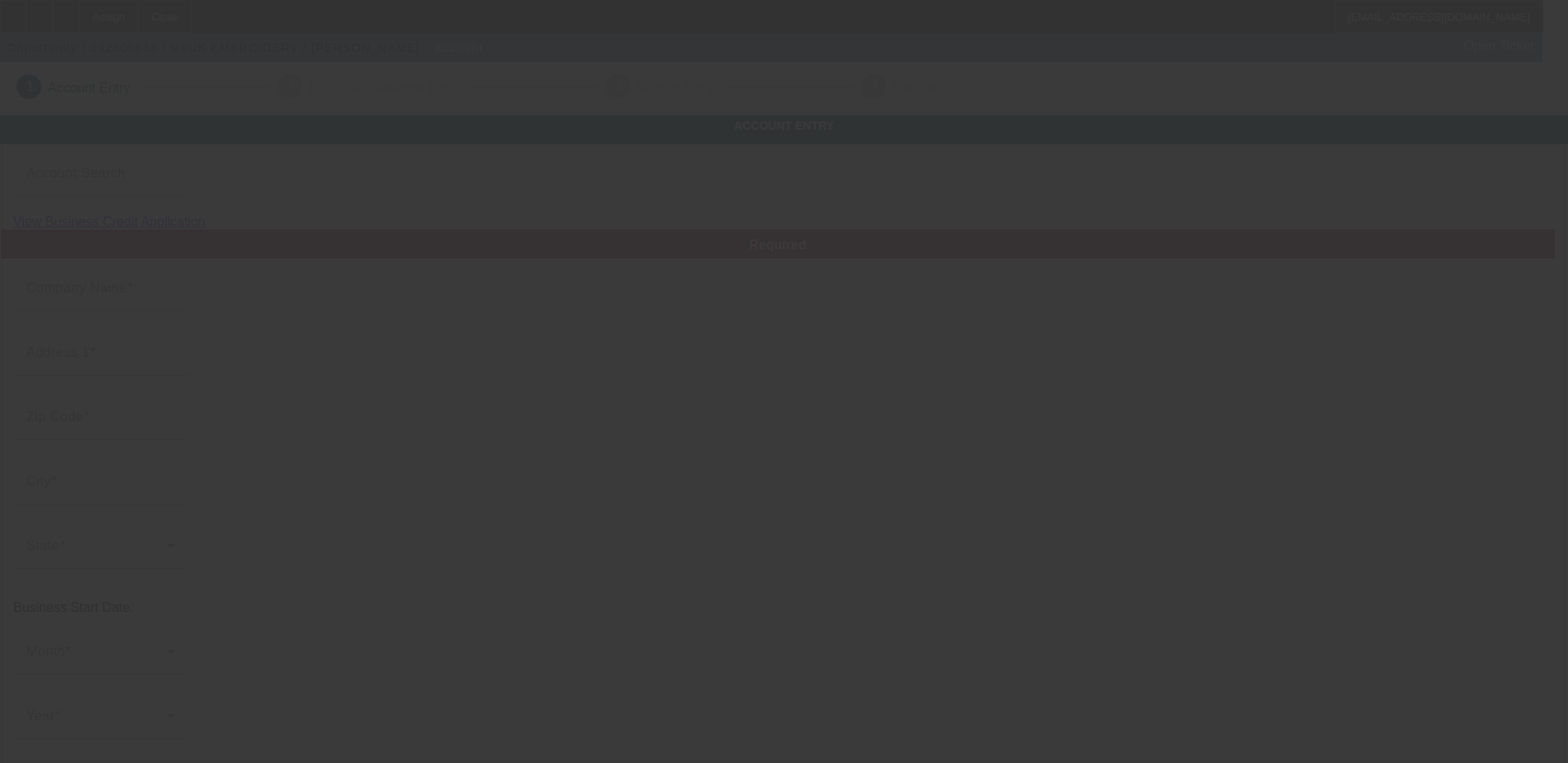
type input "NYUK EMBROIDERY"
type input "46544"
type input "Mishawaka"
type input "[PHONE_NUMBER]"
type input "wilder-tl@att.net"
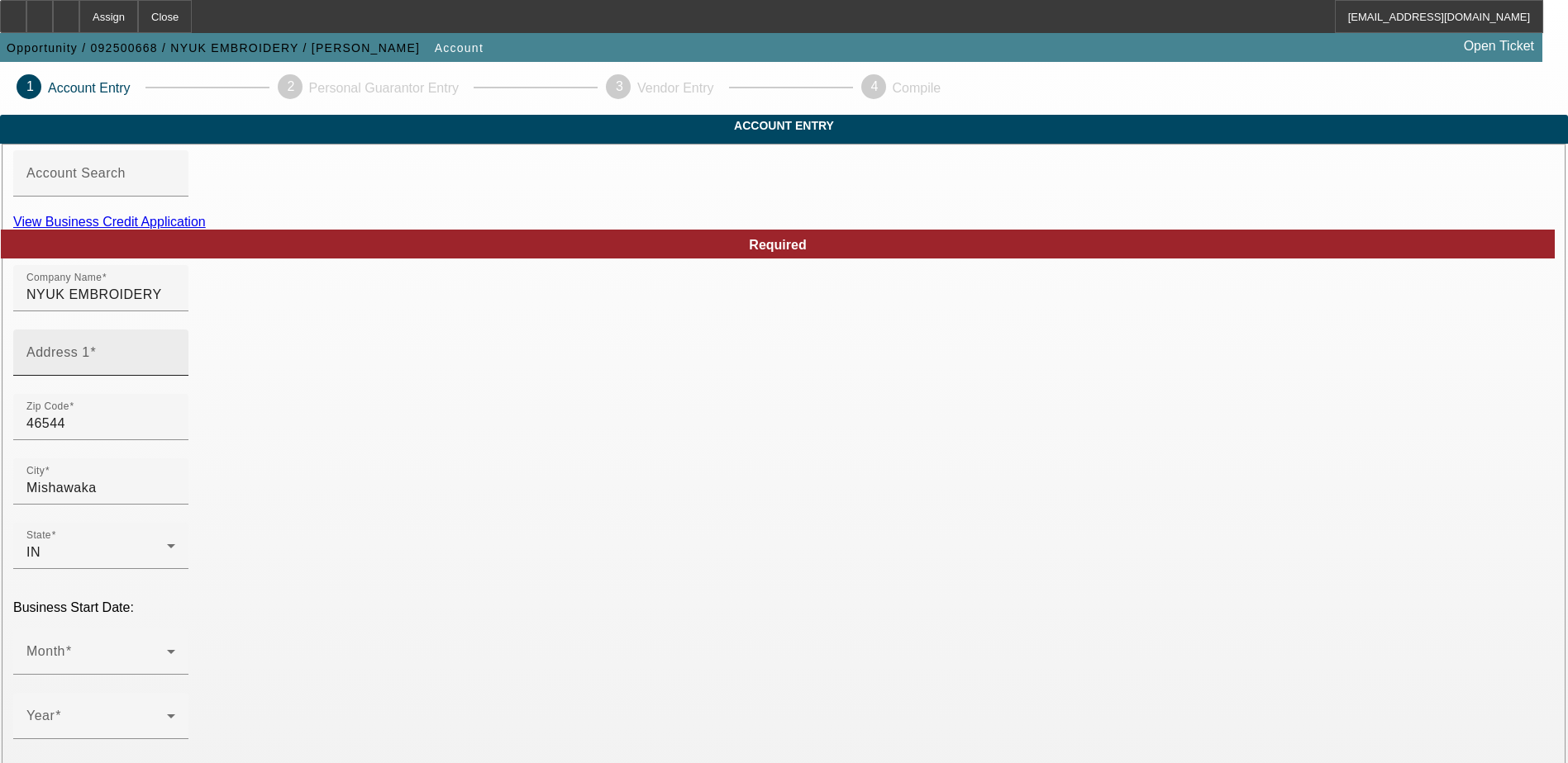
click at [175, 369] on input "Address 1" at bounding box center [101, 359] width 149 height 20
type input "8"
click at [175, 369] on input "814" at bounding box center [101, 359] width 149 height 20
type input "814 East Sixth St"
click at [181, 642] on icon at bounding box center [171, 652] width 20 height 20
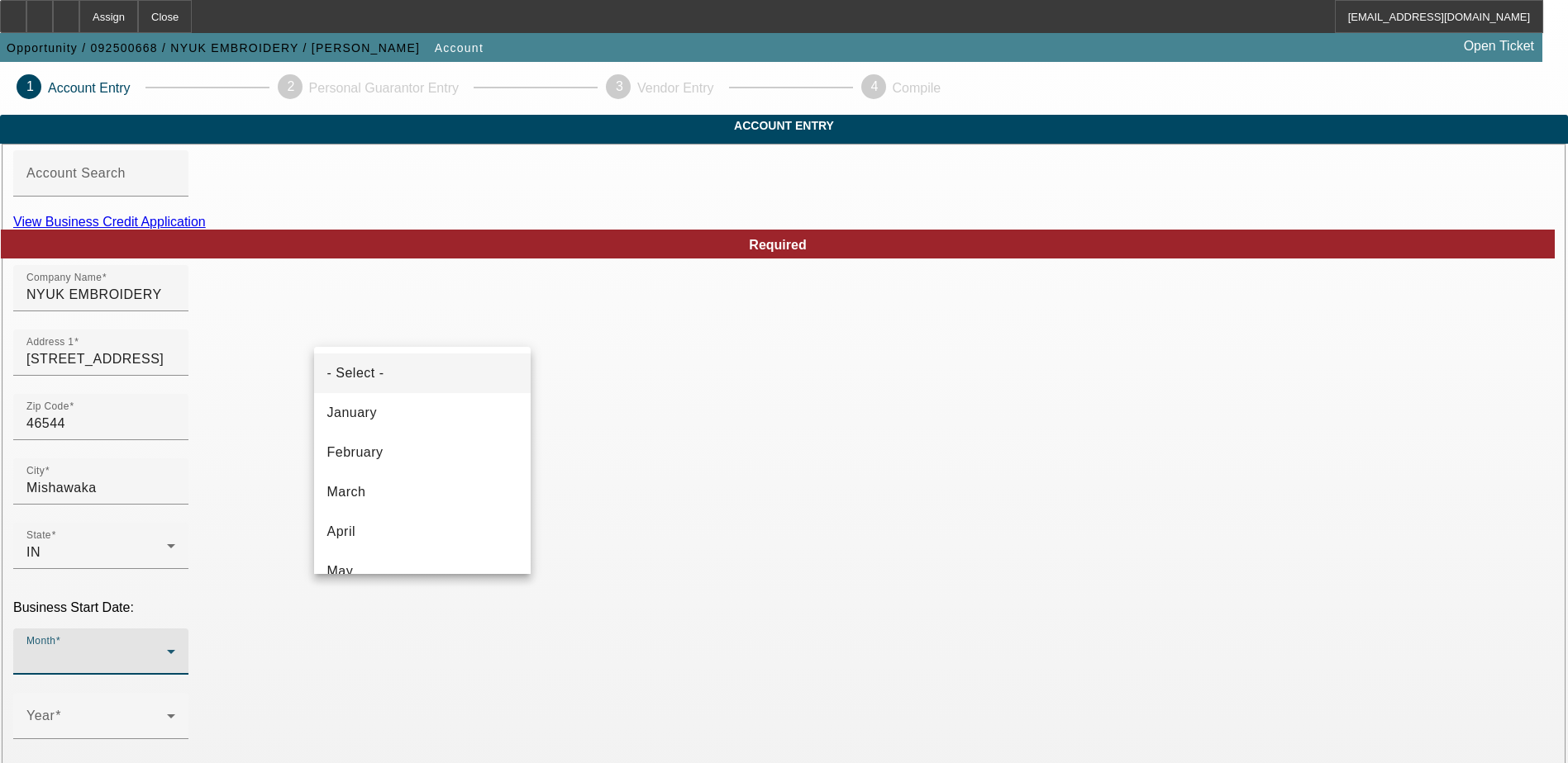
click at [625, 448] on div at bounding box center [784, 382] width 1568 height 763
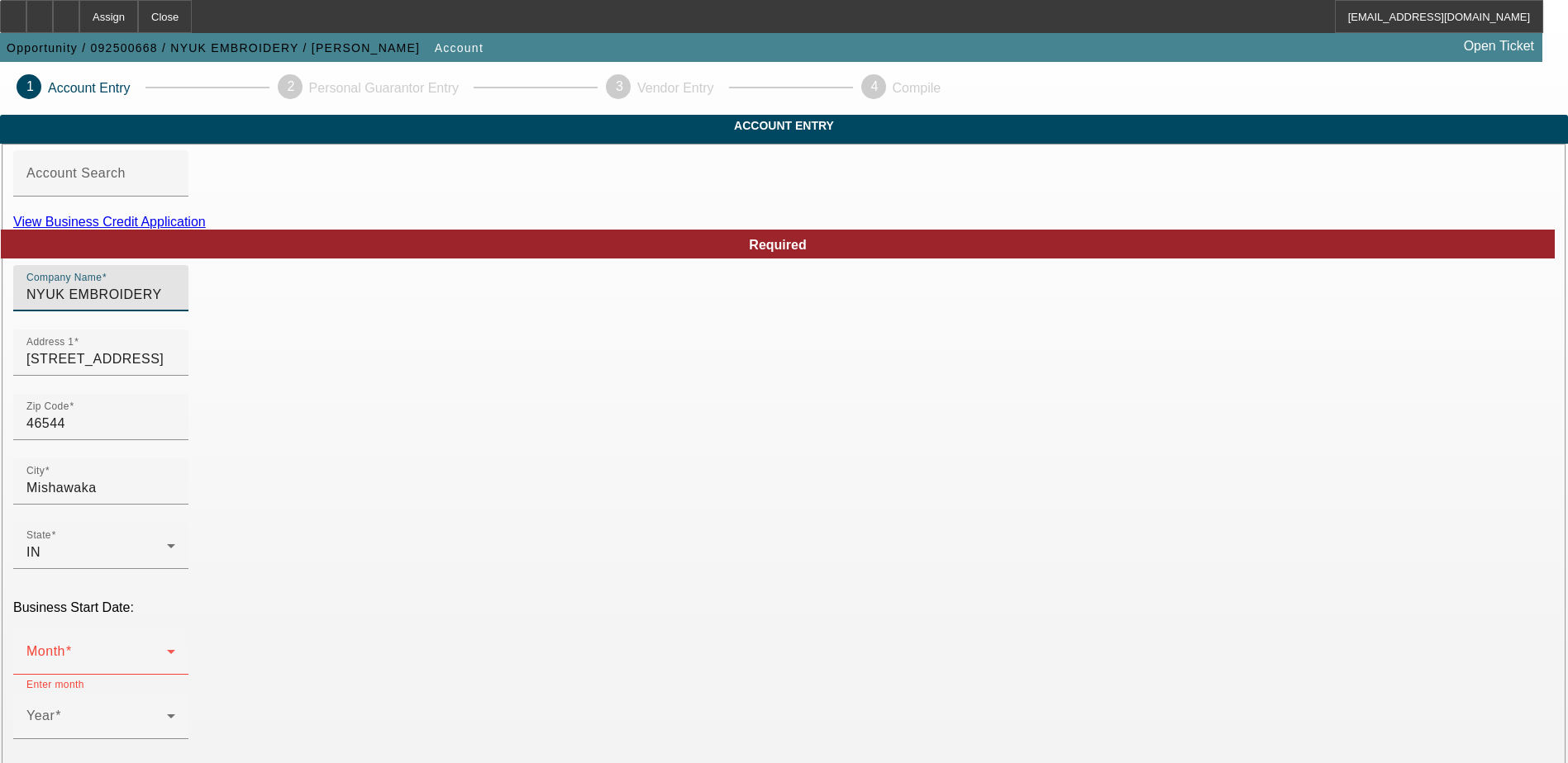
drag, startPoint x: 442, startPoint y: 328, endPoint x: 313, endPoint y: 321, distance: 129.2
click at [188, 311] on div "Company Name NYUK EMBROIDERY" at bounding box center [101, 288] width 175 height 46
drag, startPoint x: 360, startPoint y: 314, endPoint x: 351, endPoint y: 323, distance: 12.7
click at [175, 305] on input "NYUK EMBROIDERY" at bounding box center [101, 295] width 149 height 20
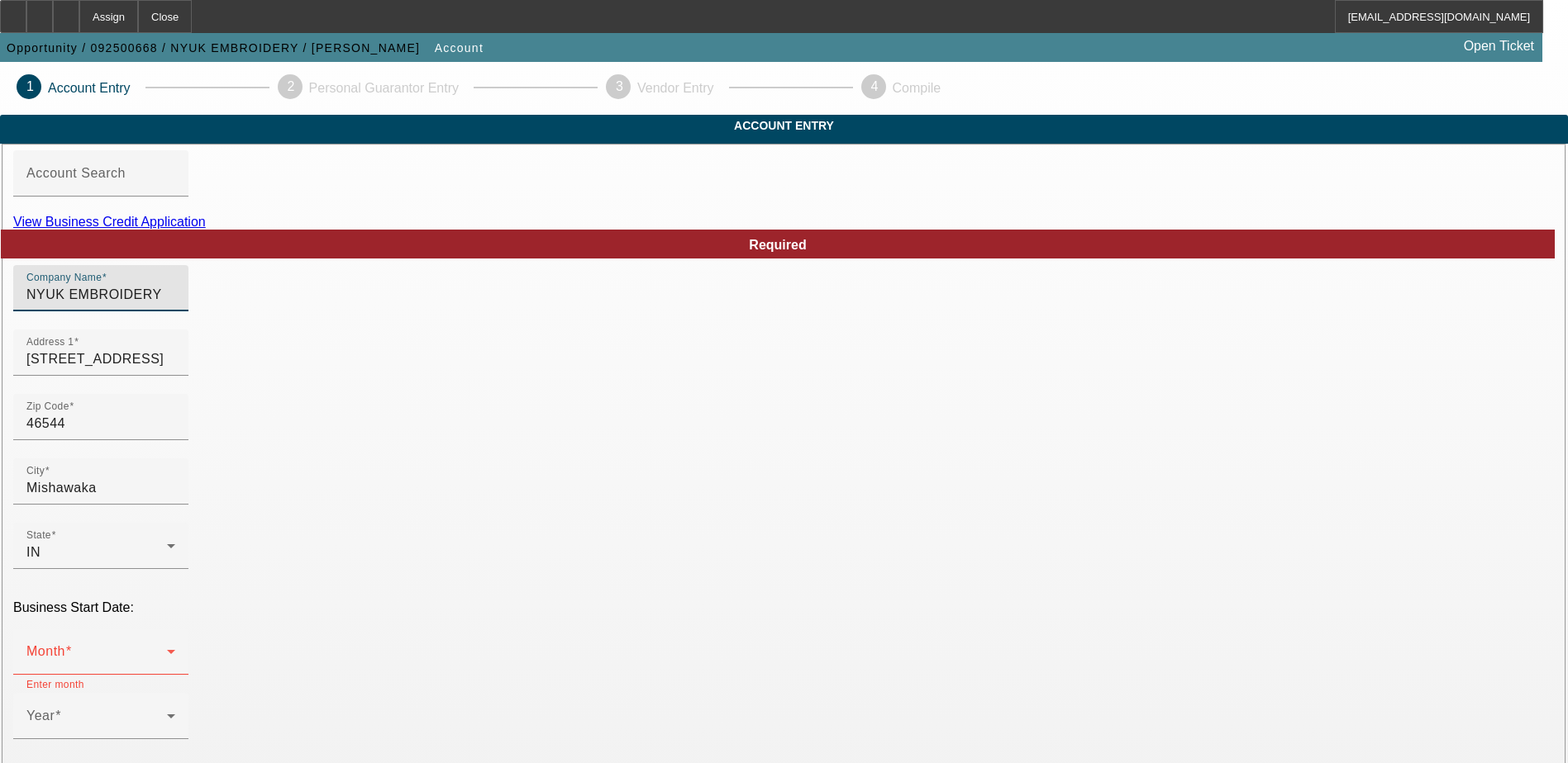
click at [175, 305] on input "NYUK EMBROIDERY" at bounding box center [101, 295] width 149 height 20
click at [175, 359] on div "Address 1 814 East Sixth St" at bounding box center [101, 353] width 149 height 46
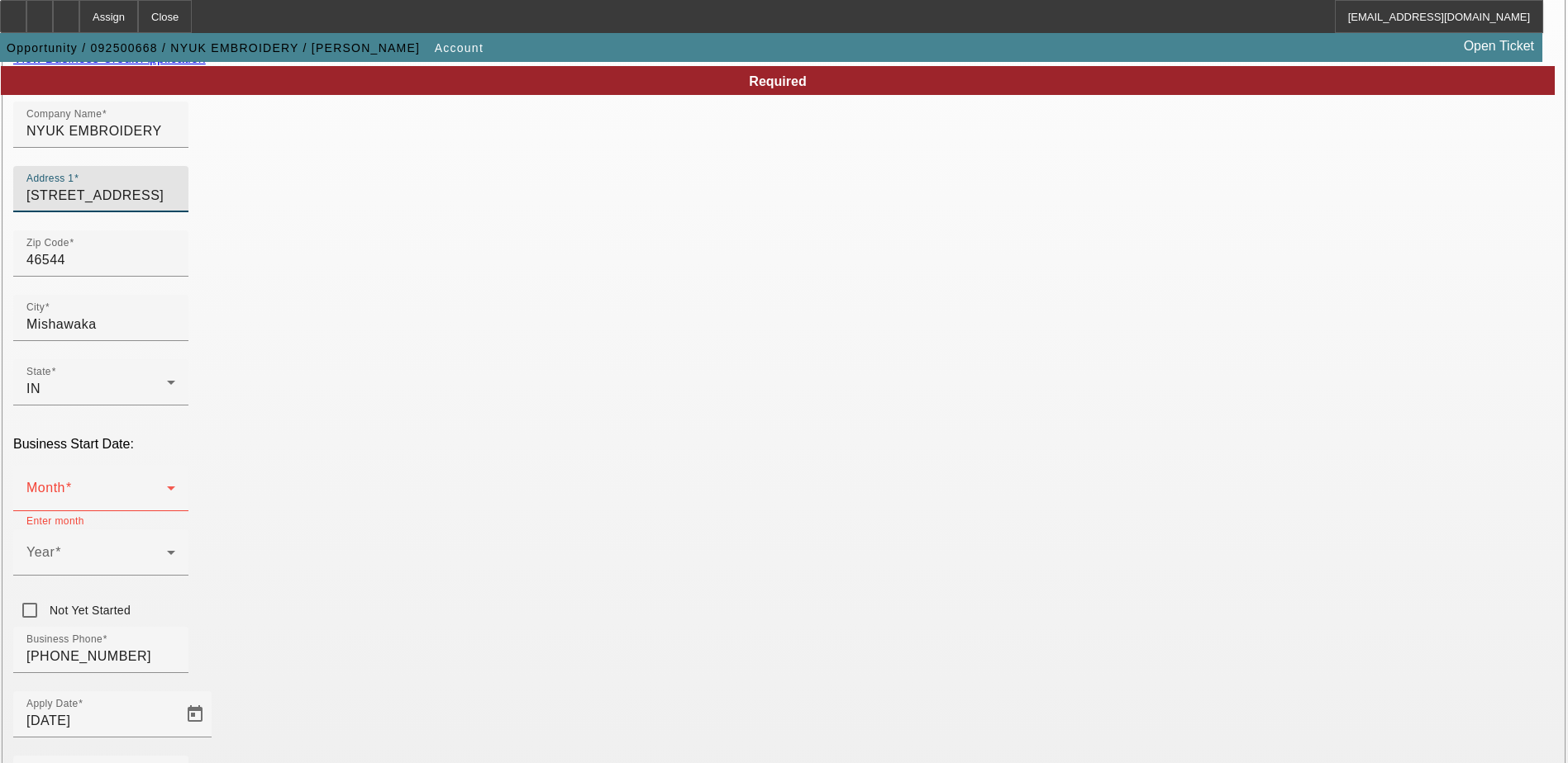
scroll to position [165, 0]
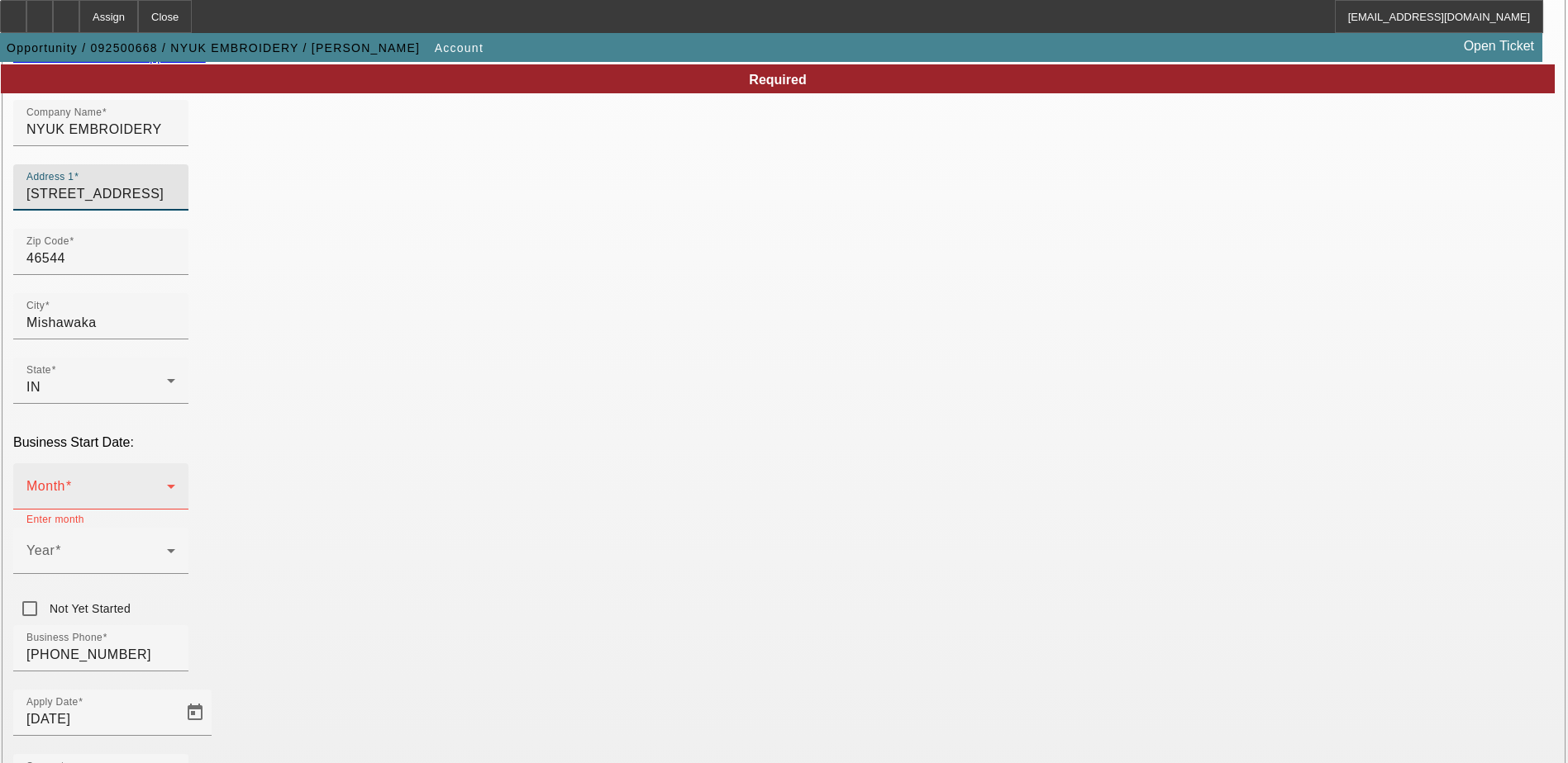
click at [175, 464] on div "Month" at bounding box center [101, 487] width 149 height 46
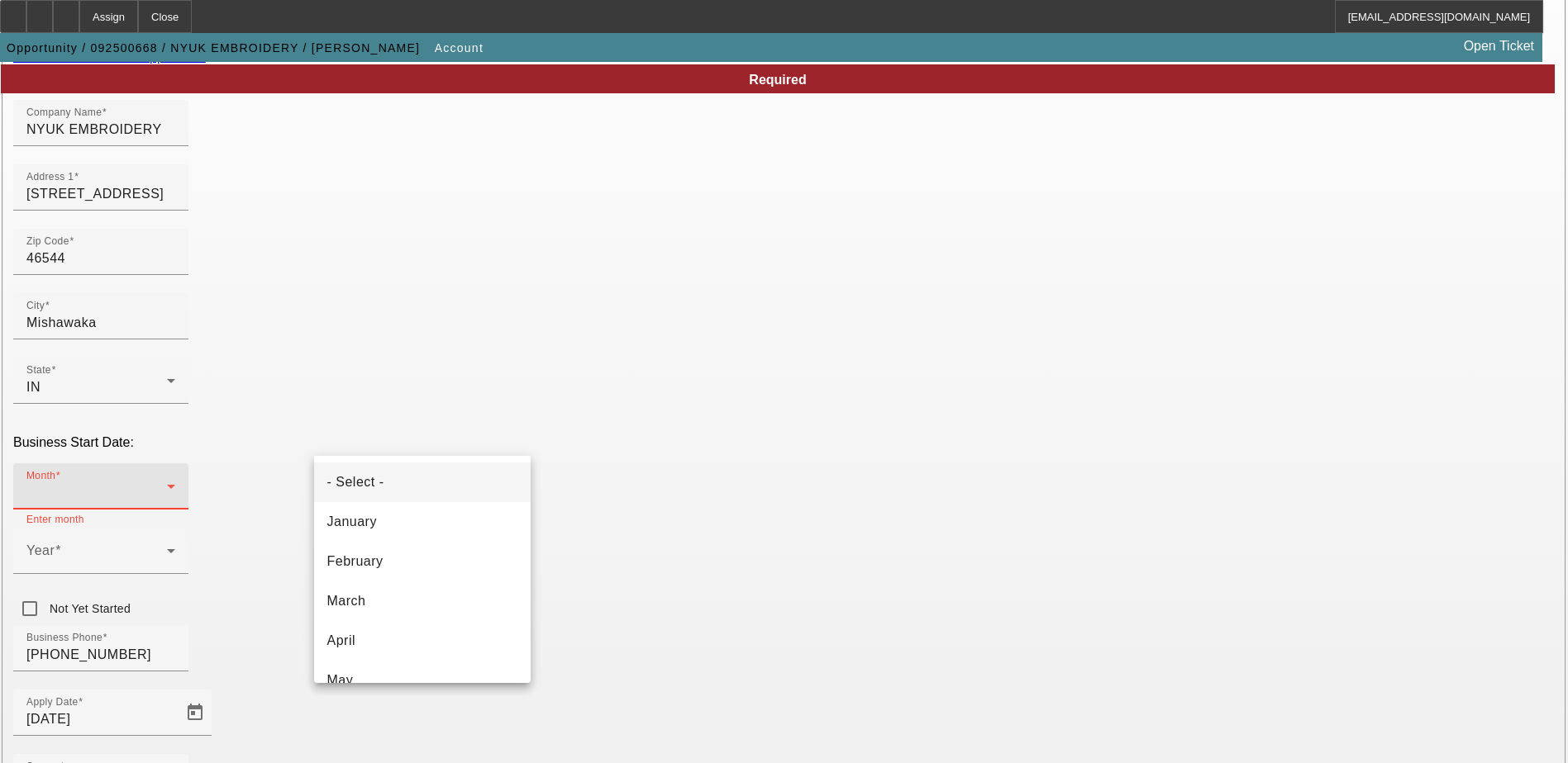
click at [604, 428] on div at bounding box center [784, 382] width 1568 height 763
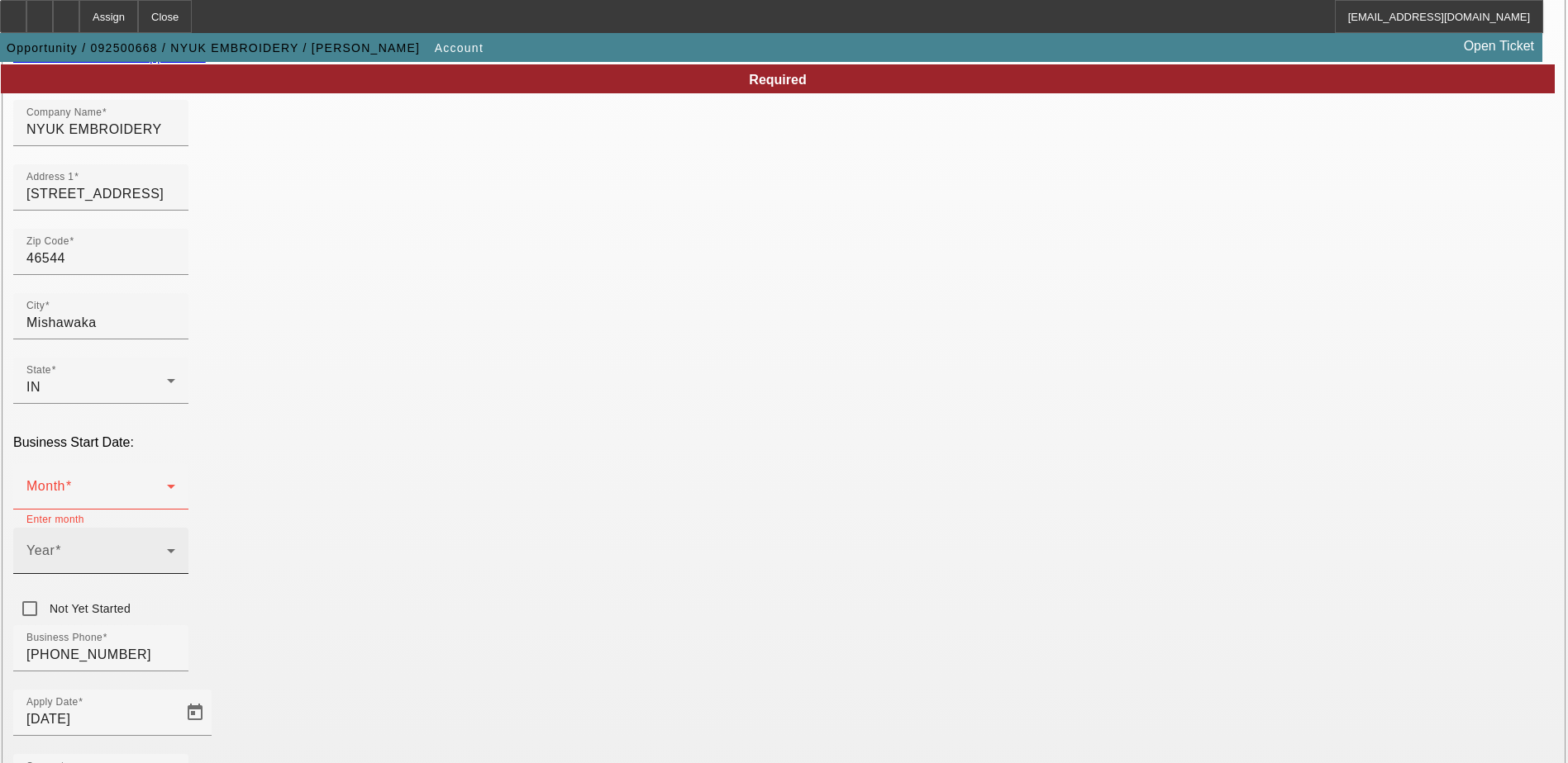
click at [175, 528] on div "Year" at bounding box center [101, 551] width 149 height 46
click at [617, 540] on mat-option "2018" at bounding box center [603, 548] width 95 height 39
click at [175, 483] on div at bounding box center [101, 493] width 149 height 20
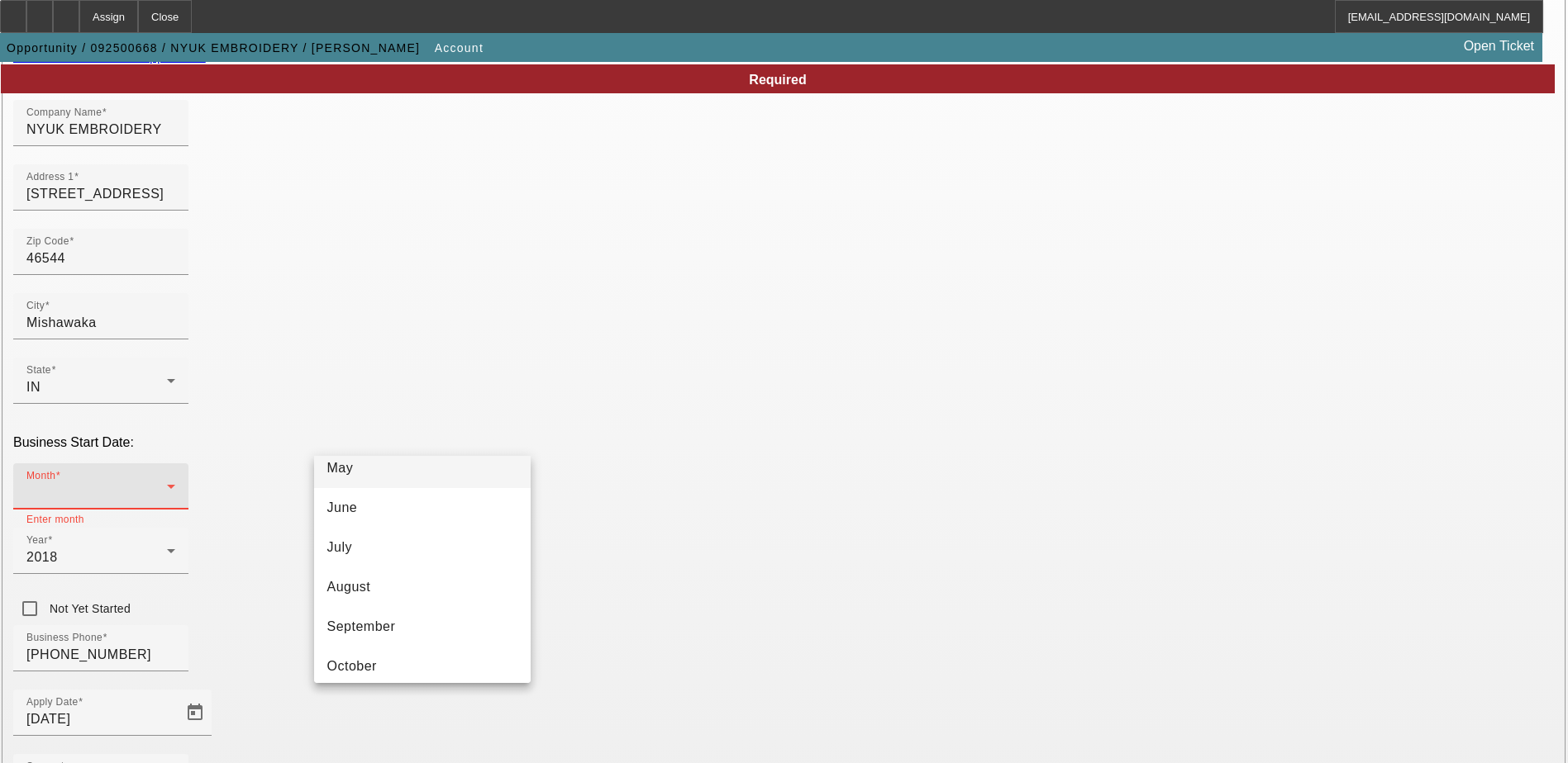
scroll to position [301, 0]
click at [466, 489] on mat-option "August" at bounding box center [422, 498] width 217 height 39
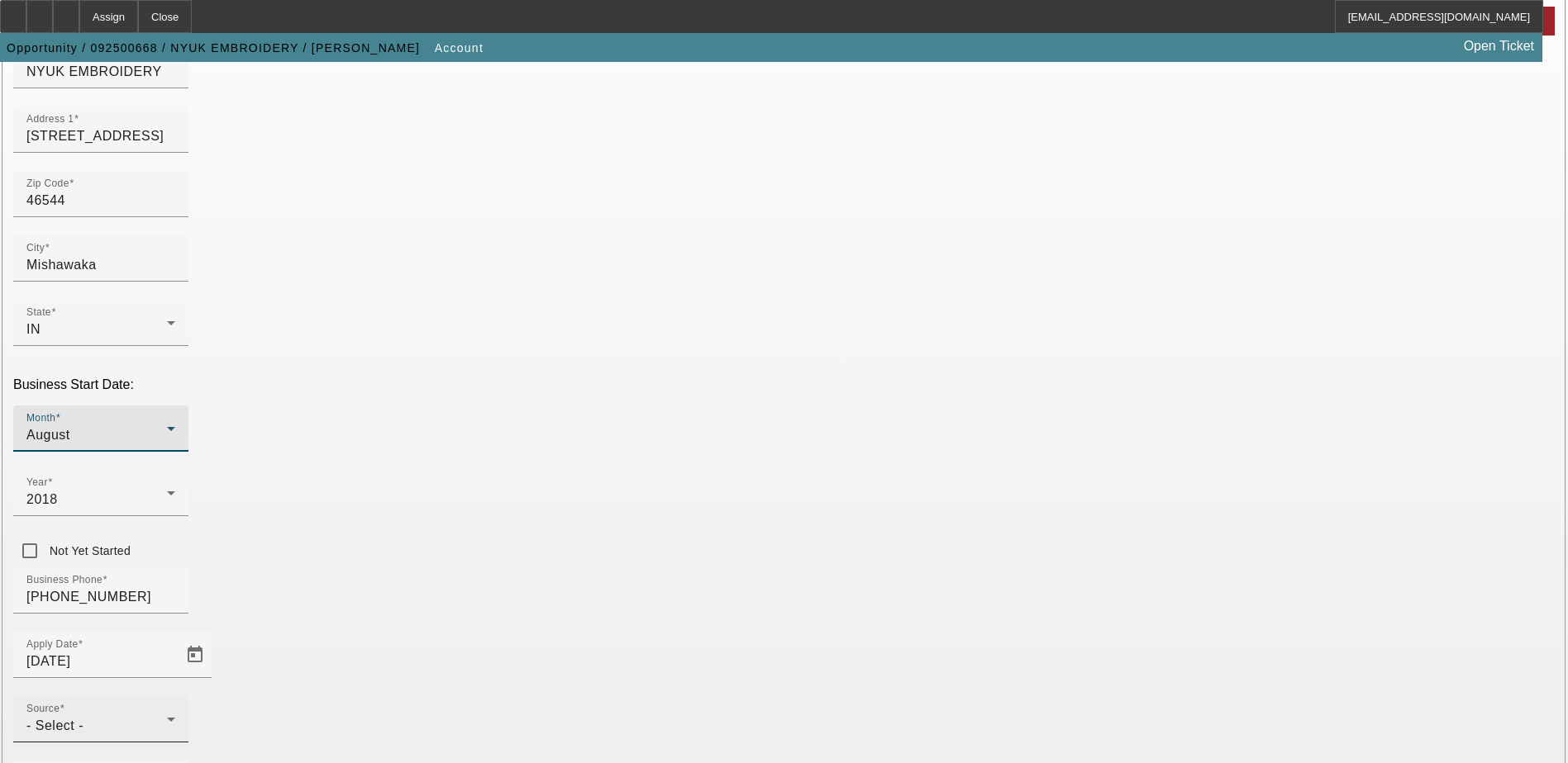
scroll to position [248, 0]
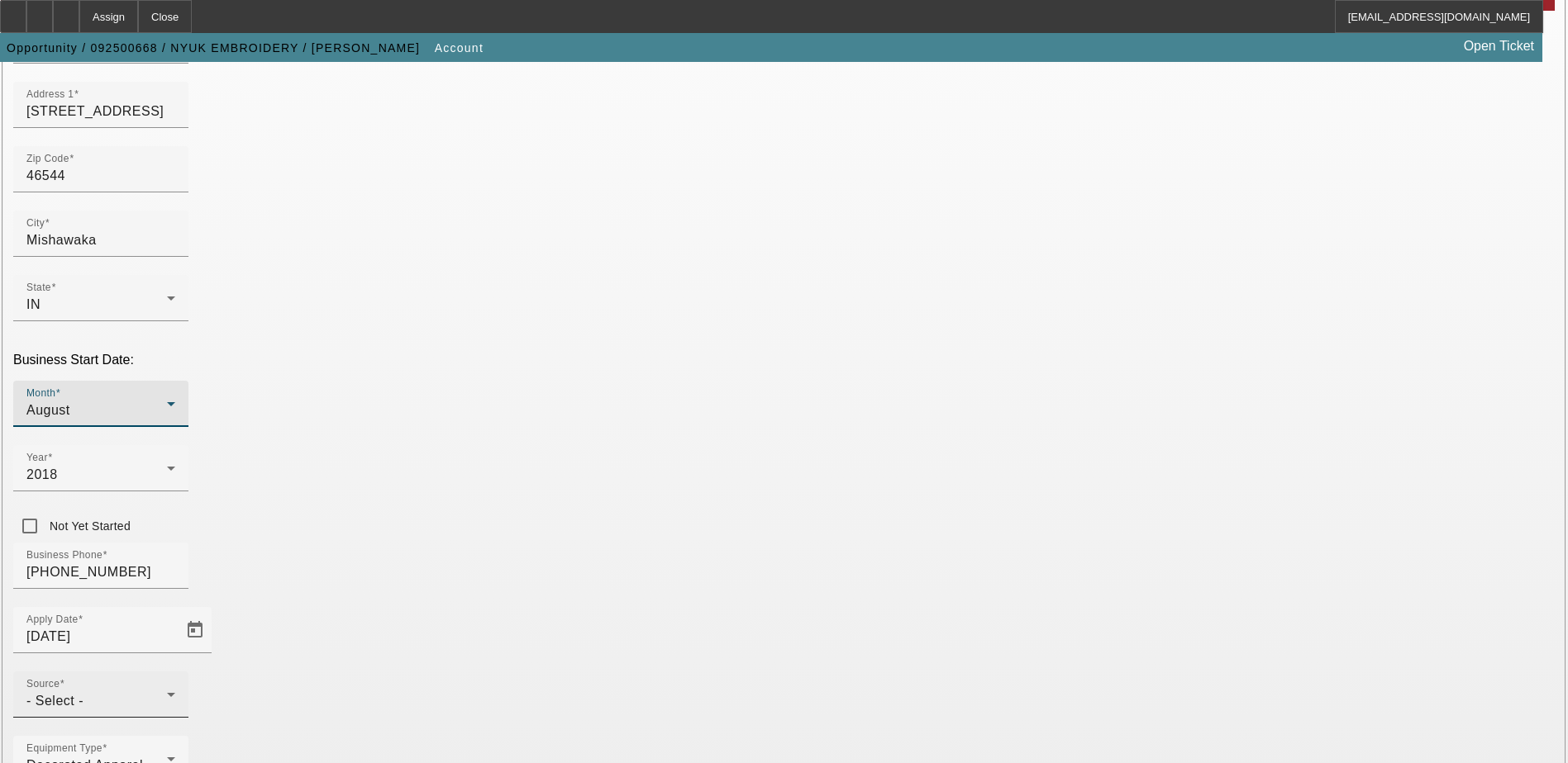
click at [175, 671] on div "Source - Select -" at bounding box center [101, 694] width 149 height 46
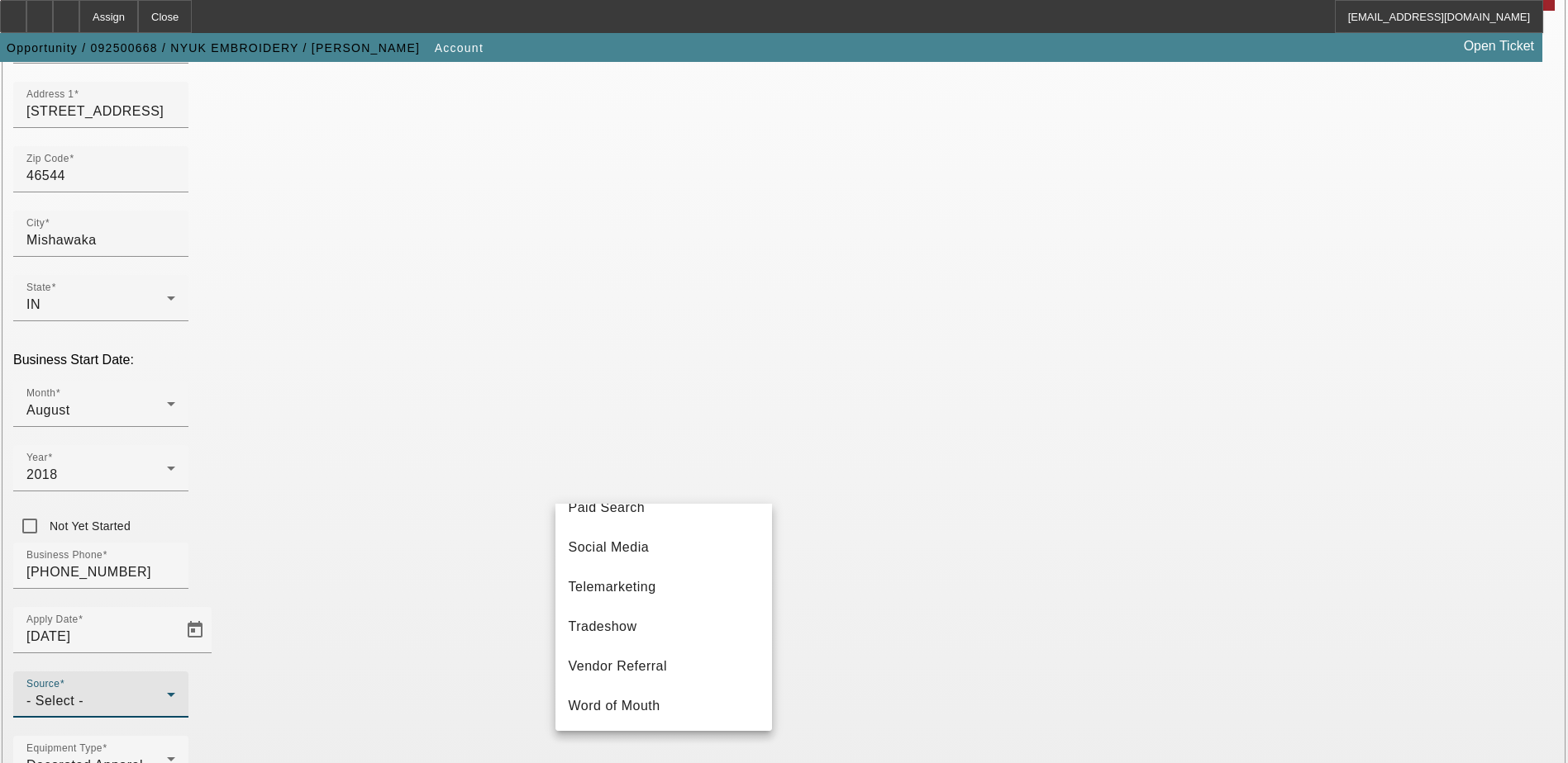
scroll to position [578, 0]
click at [660, 602] on mat-option "Telemarketing" at bounding box center [664, 587] width 217 height 39
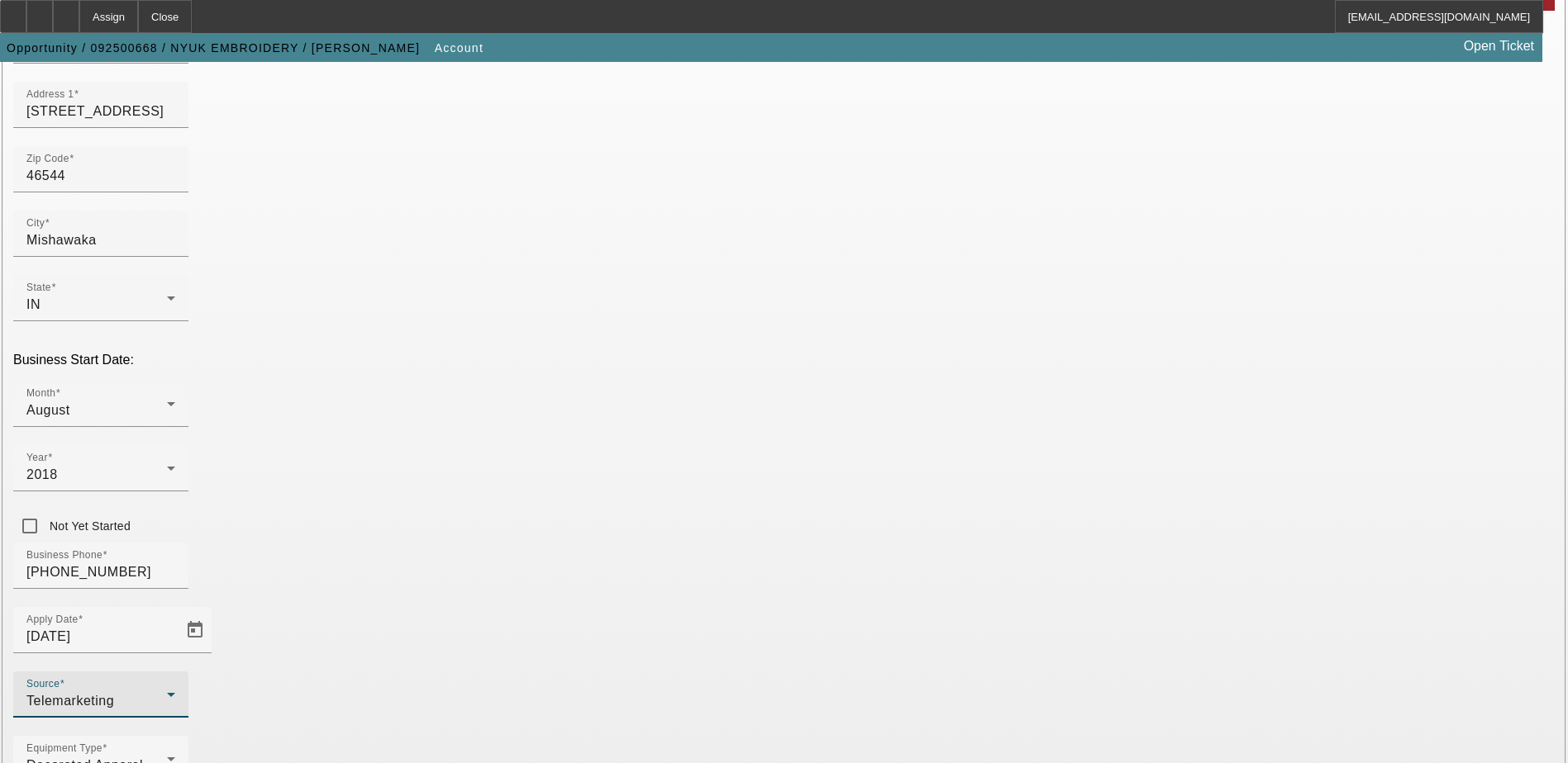
click at [656, 736] on div "Equipment Type Decorated Apparel Other, Embroidery" at bounding box center [784, 768] width 1541 height 64
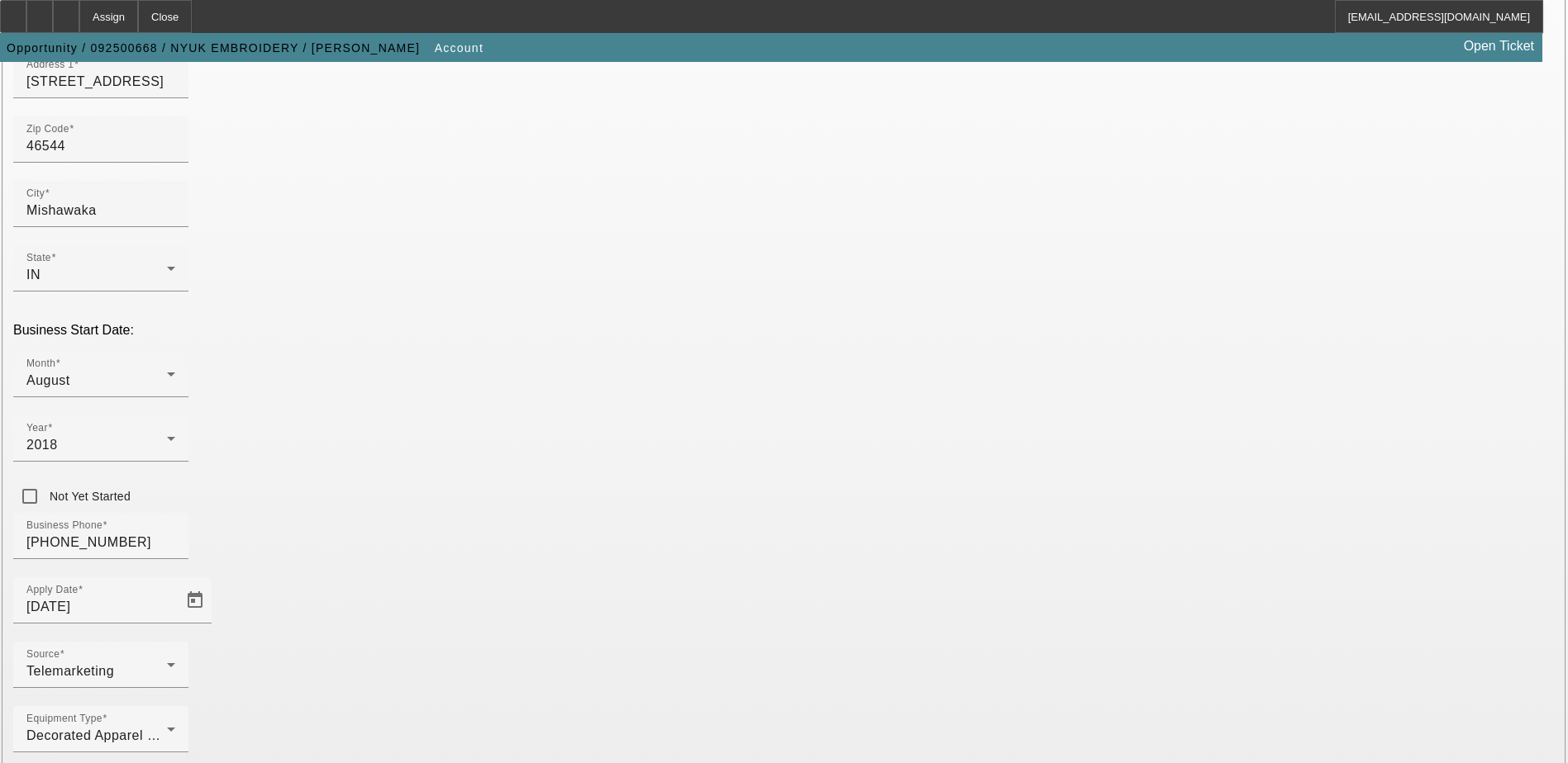
scroll to position [294, 0]
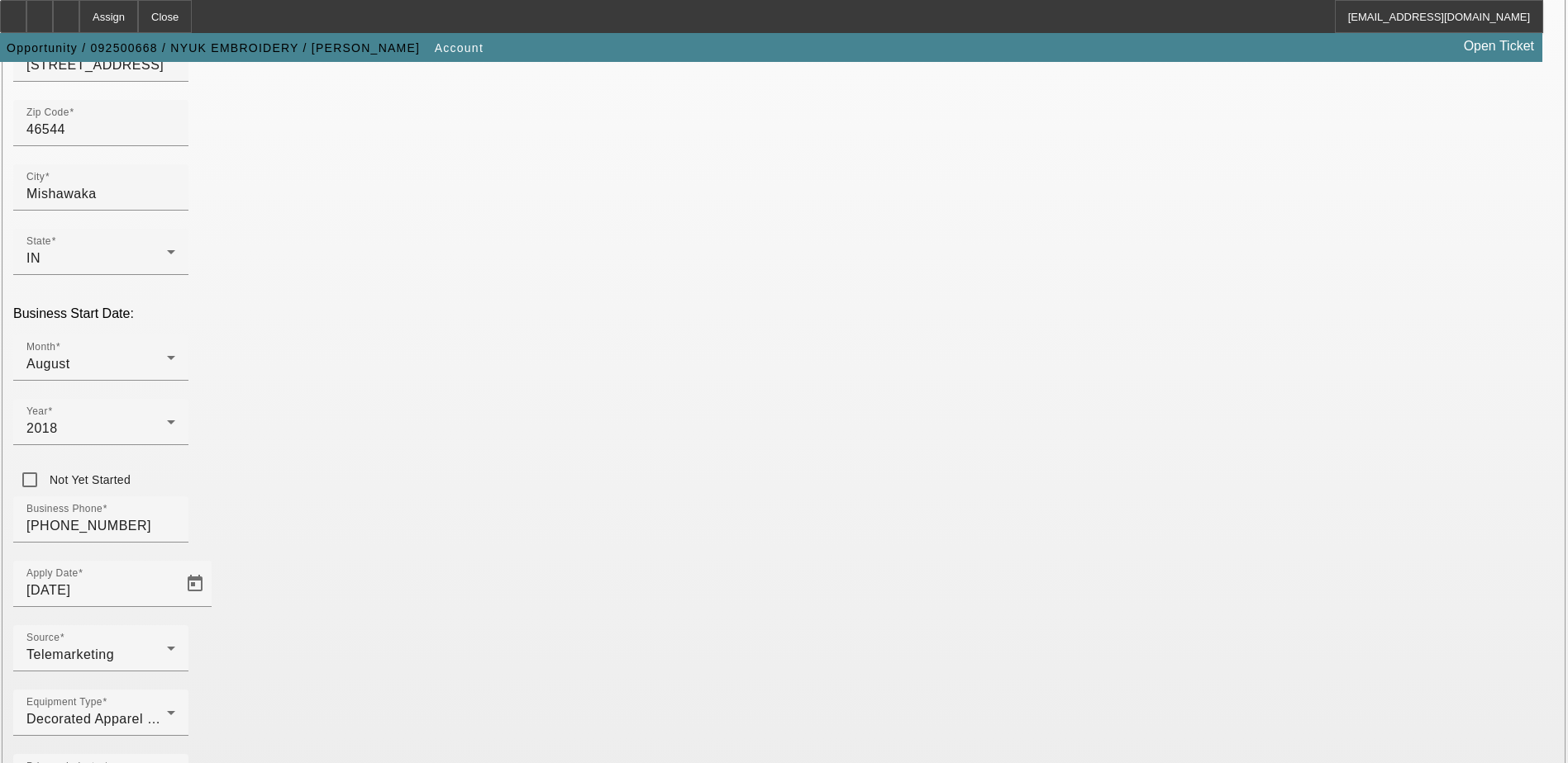
type input "000000000"
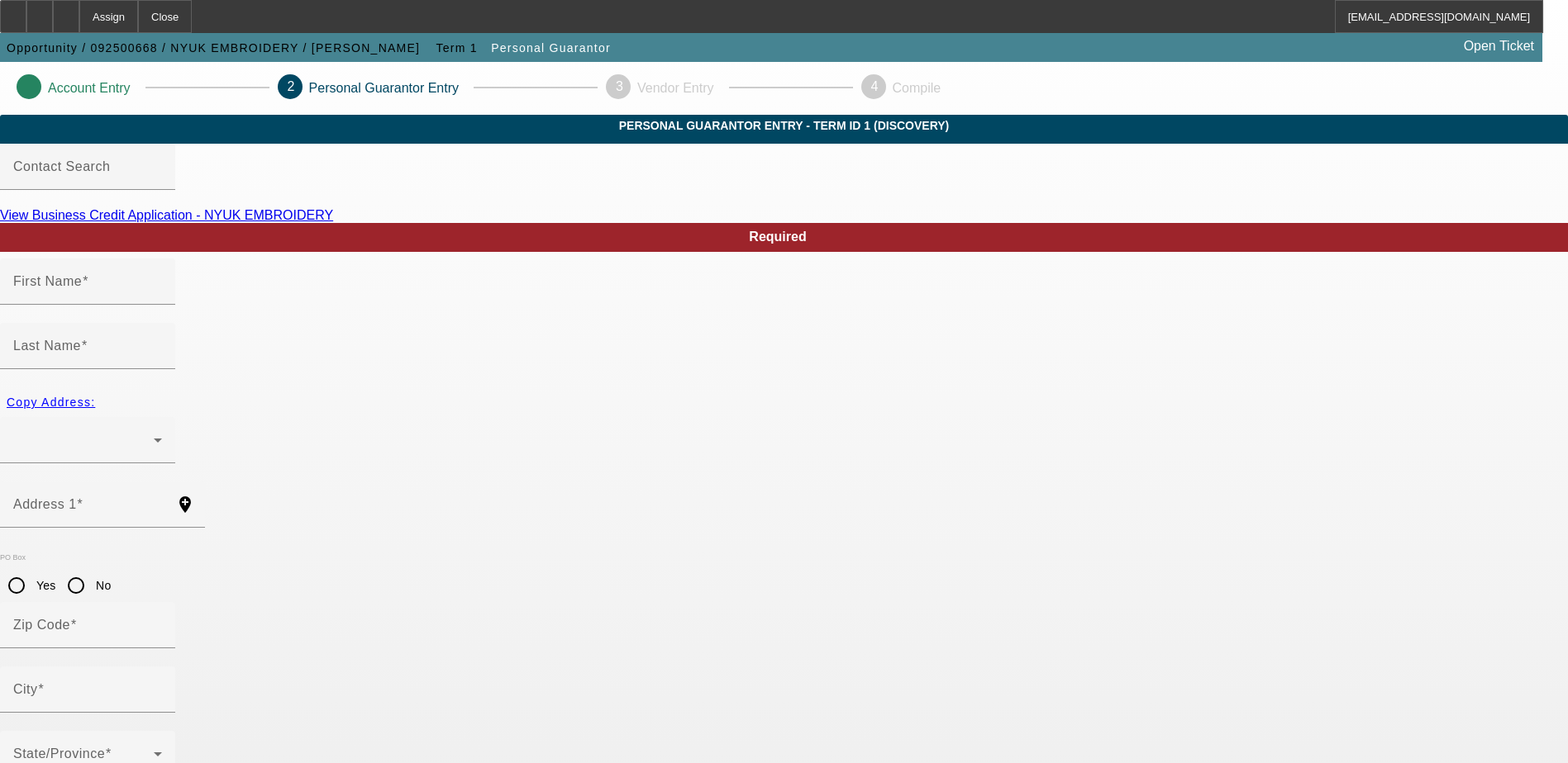
type input "Tammy"
type input "Wilder"
radio input "true"
type input "[PHONE_NUMBER]"
type input "317-94-5796"
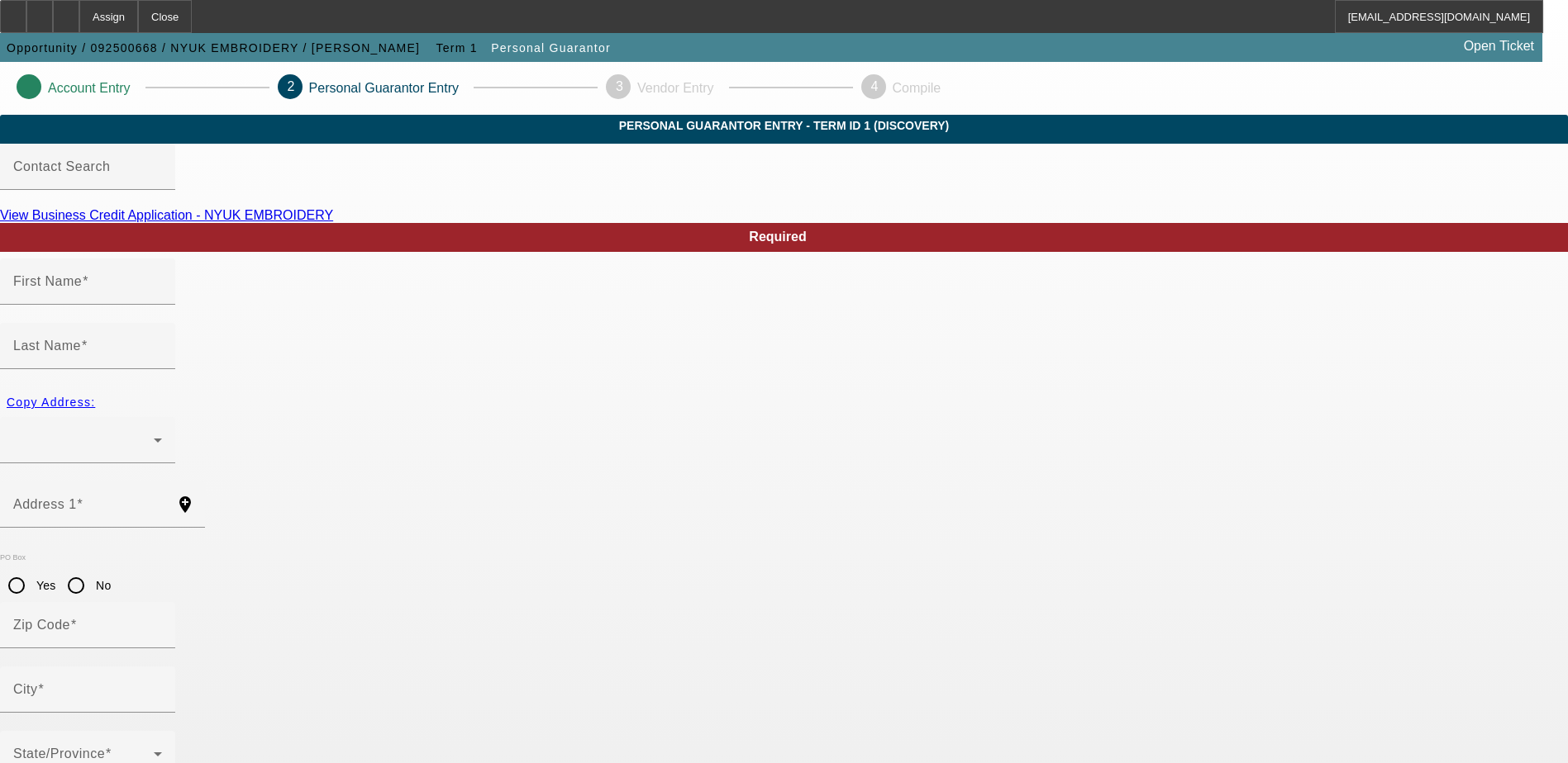
type input "wilder-tl@att.net"
click at [162, 417] on div at bounding box center [87, 440] width 149 height 46
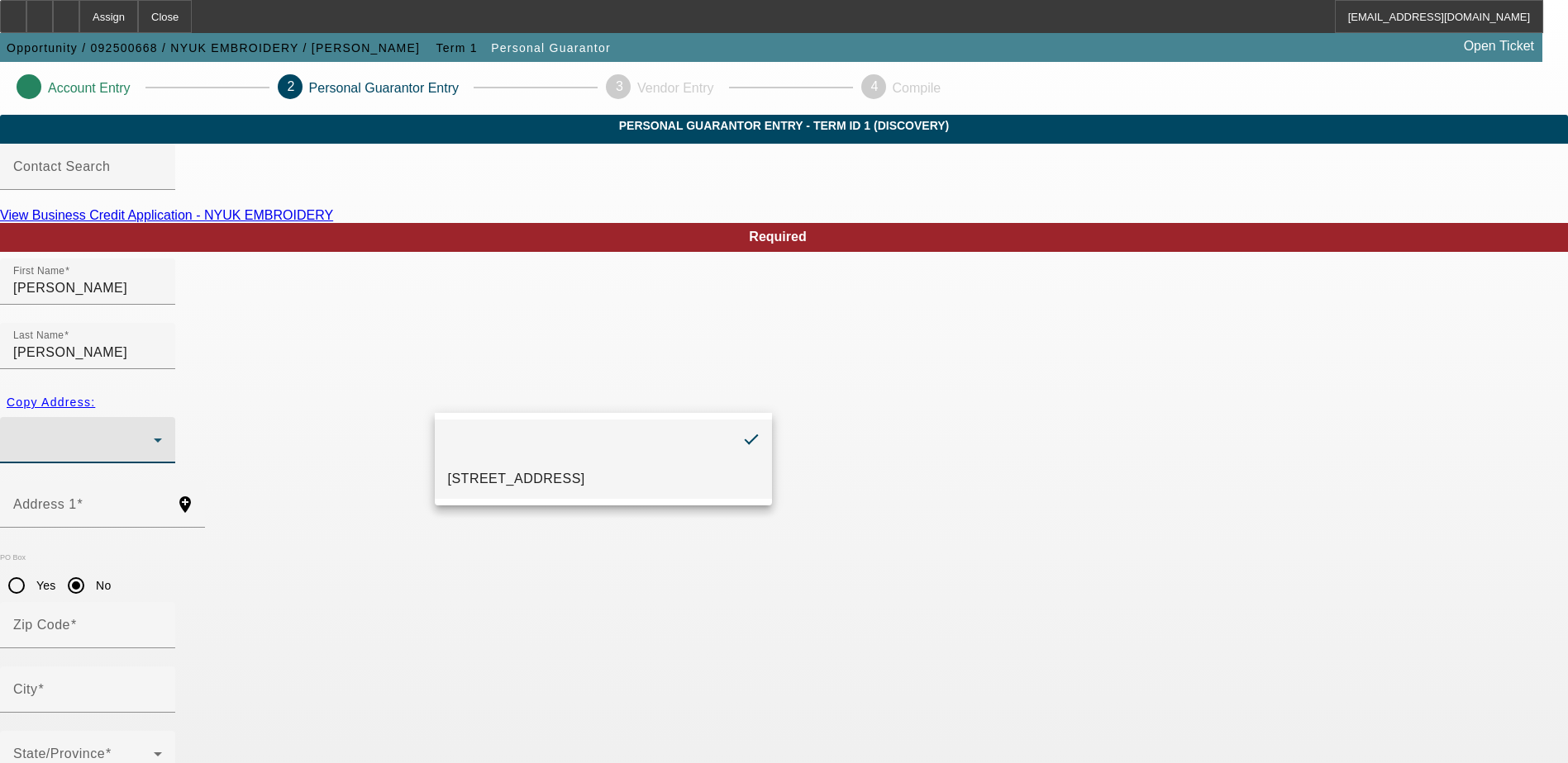
click at [597, 466] on mat-option "814 East Sixth St Mishawaka, IN 46544" at bounding box center [603, 479] width 337 height 39
click at [95, 396] on span "Copy Address:" at bounding box center [50, 402] width 88 height 13
type input "814 East Sixth St"
radio input "false"
type input "46544"
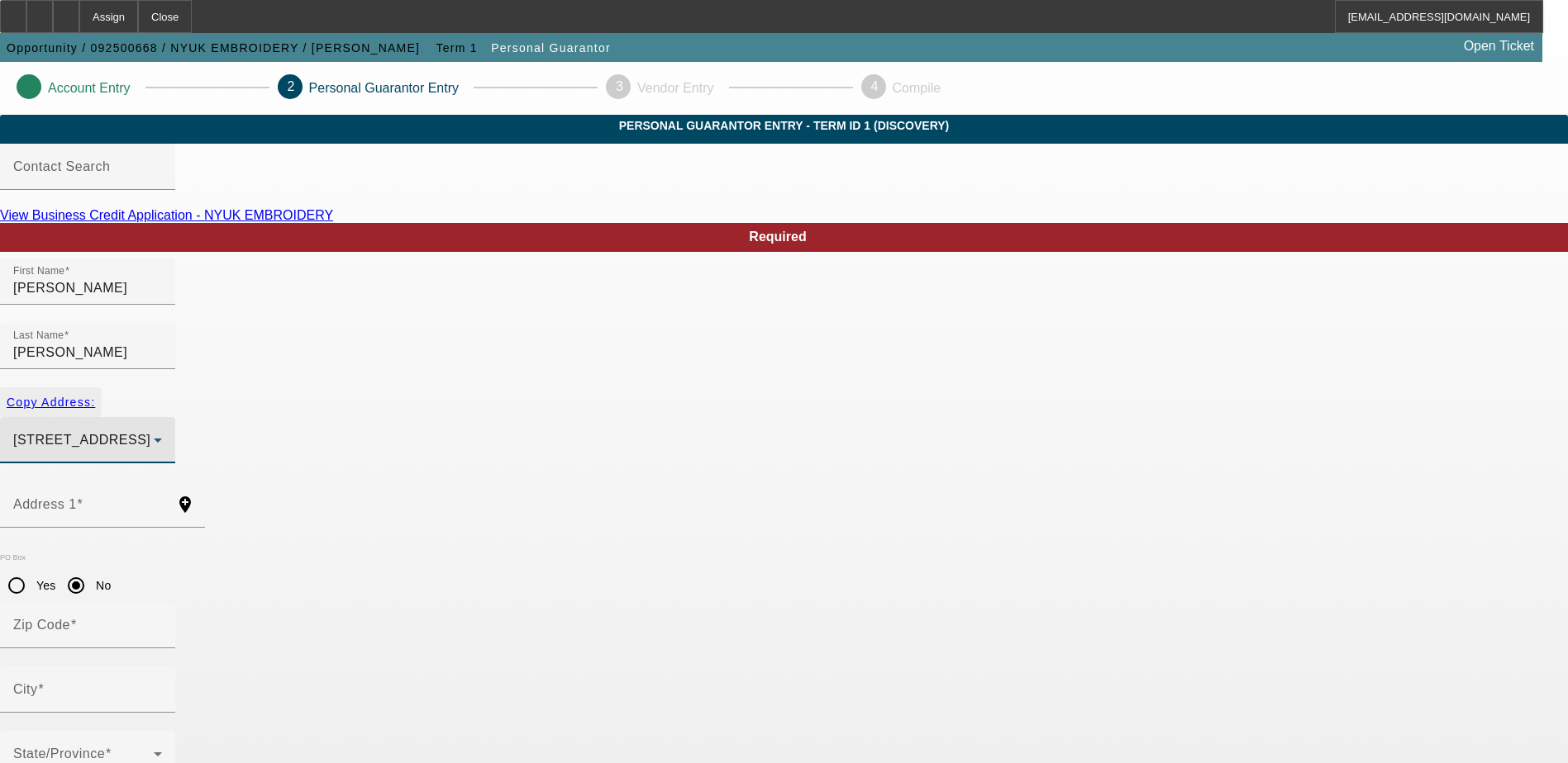
type input "Mishawaka"
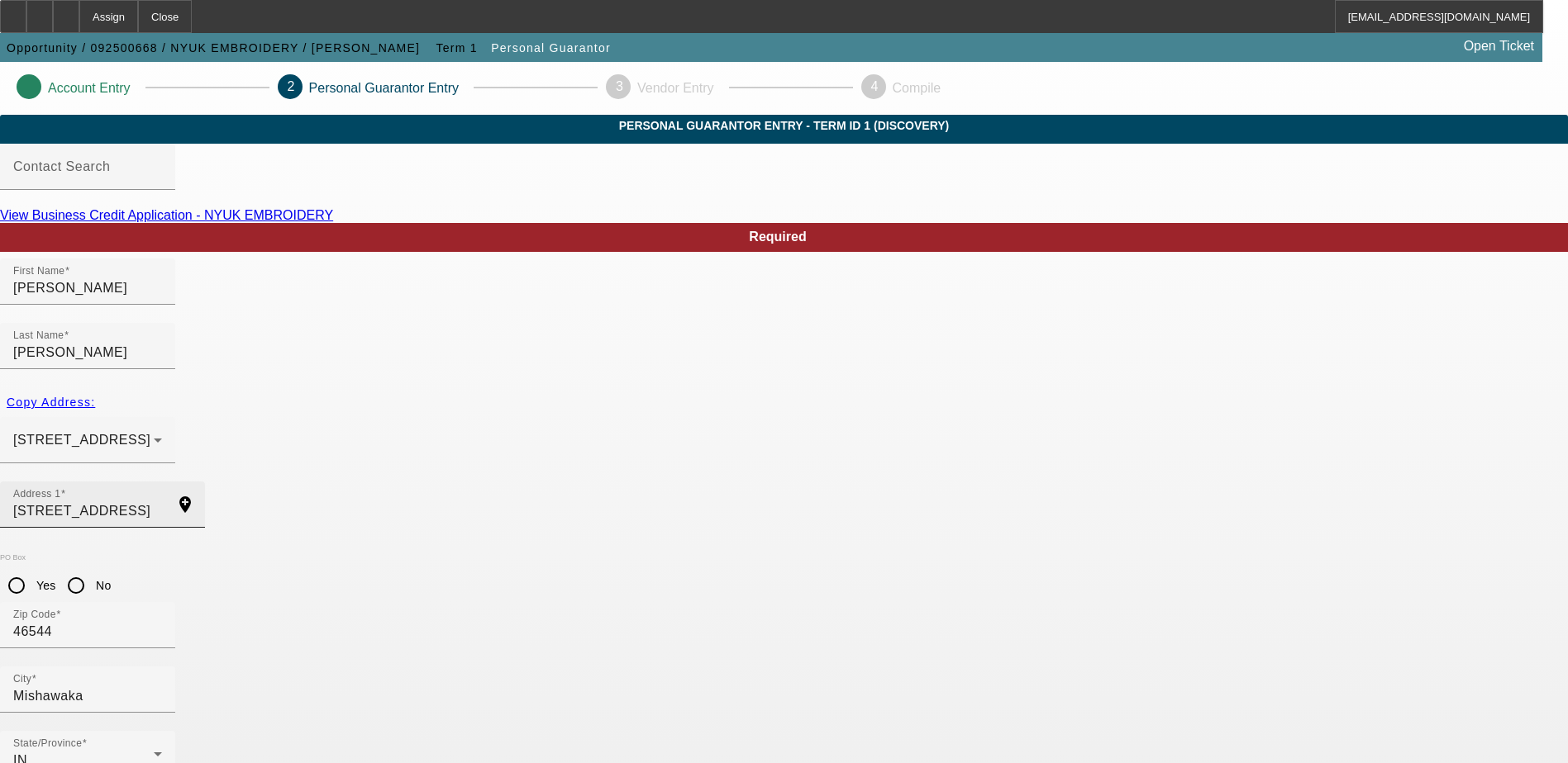
click at [162, 501] on input "814 East Sixth St" at bounding box center [87, 511] width 149 height 20
click at [93, 569] on input "No" at bounding box center [76, 585] width 33 height 33
radio input "true"
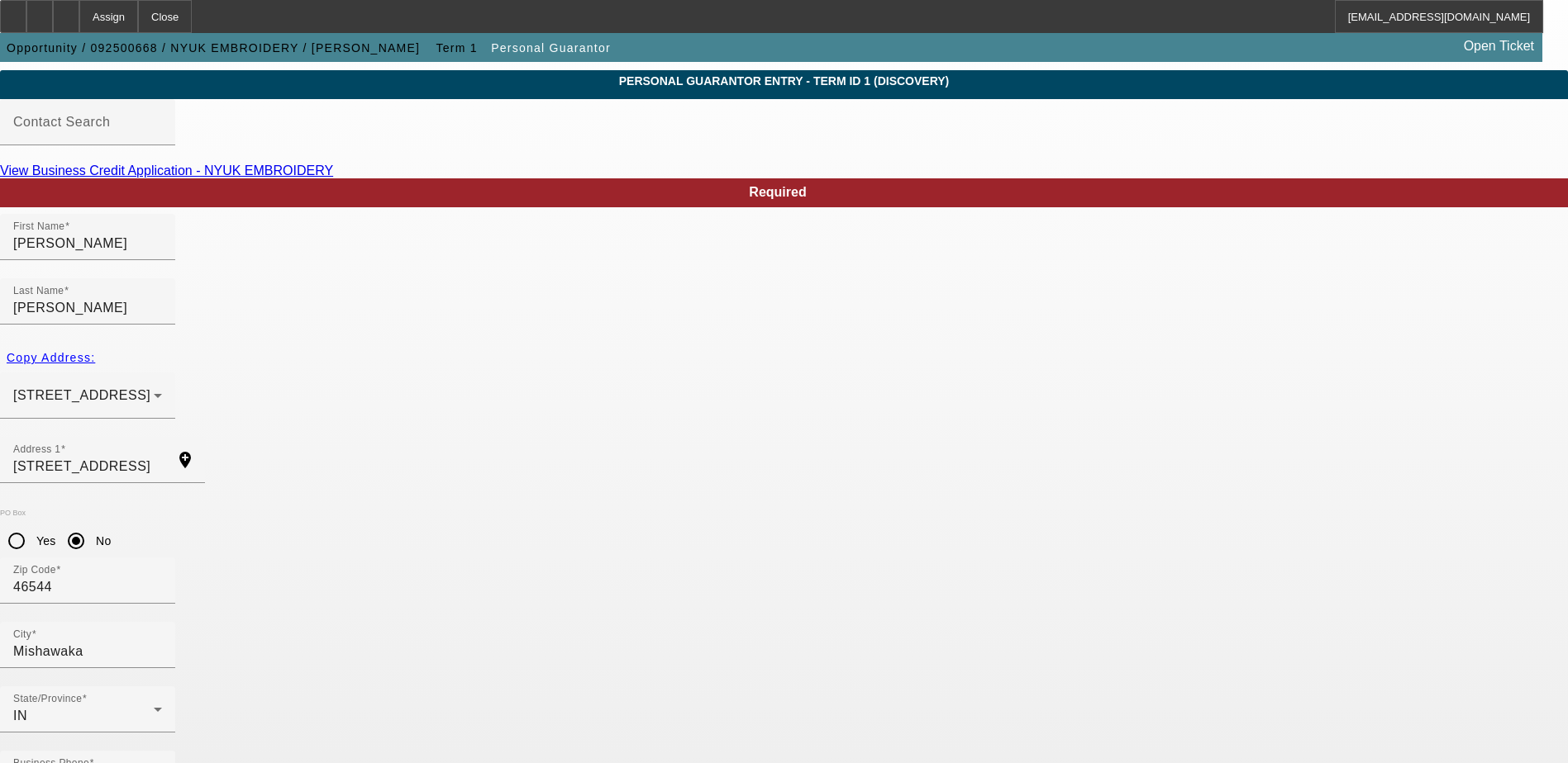
type input "100"
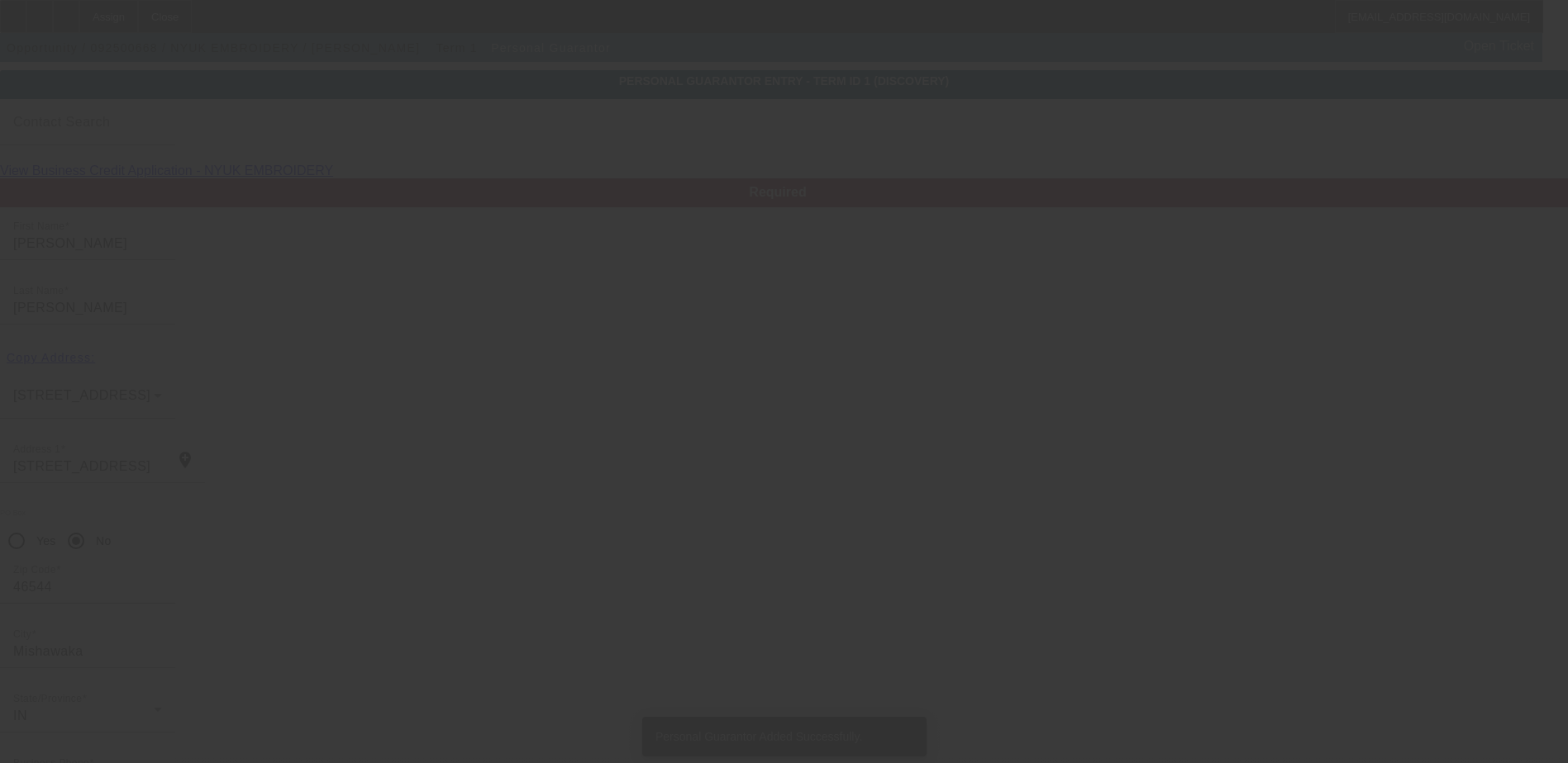
scroll to position [0, 0]
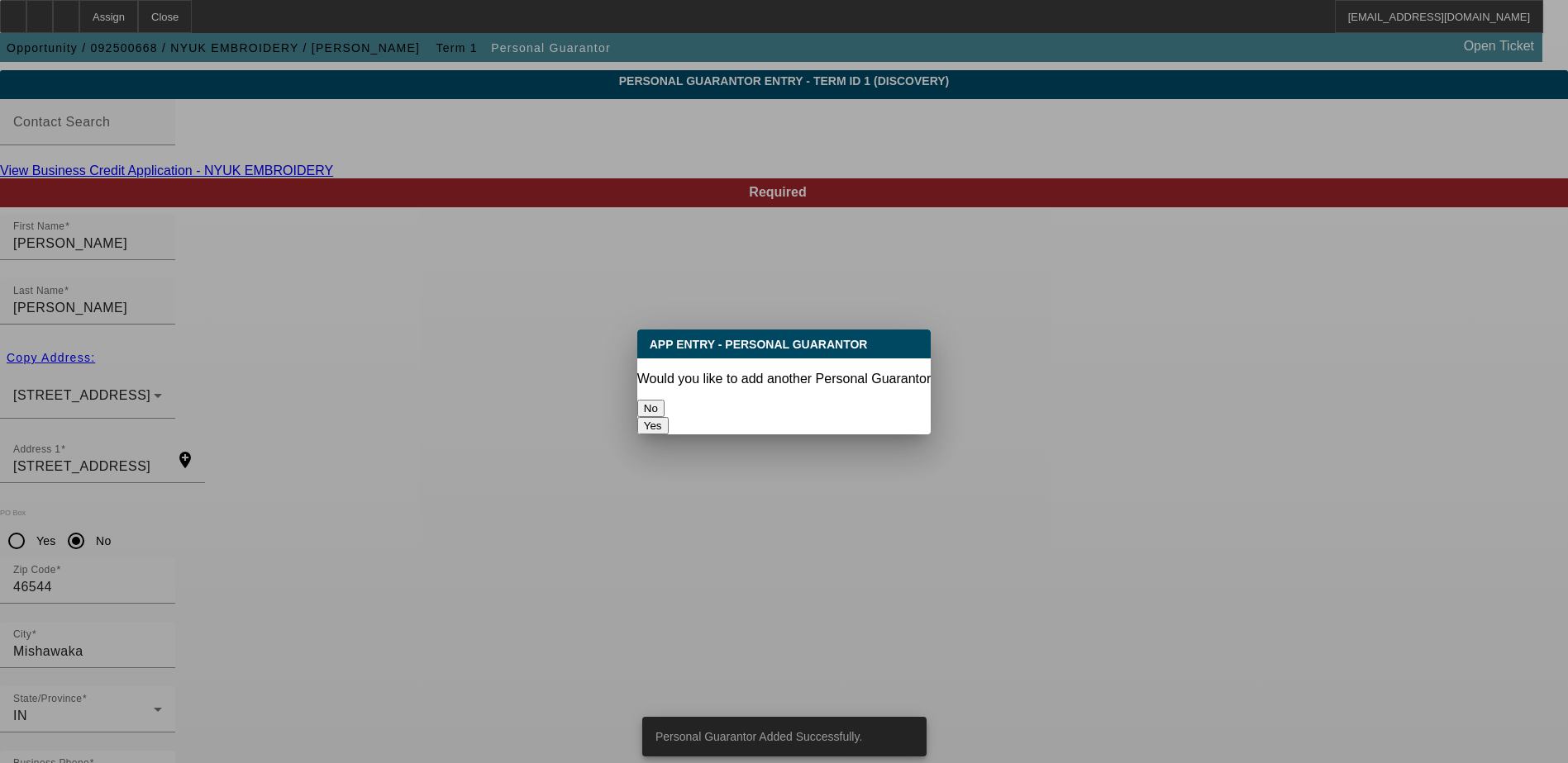
click at [664, 399] on button "No" at bounding box center [650, 407] width 28 height 17
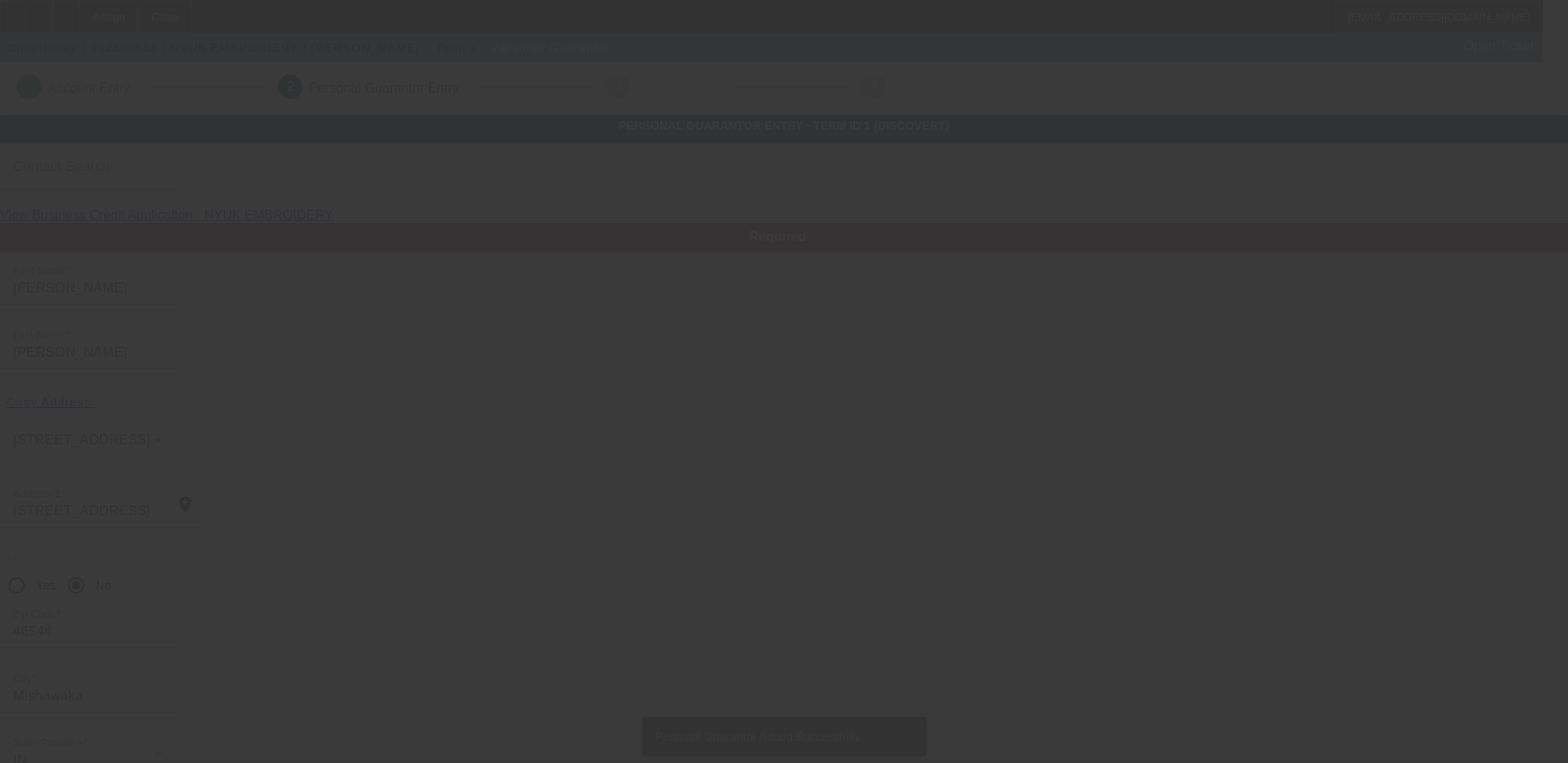
scroll to position [45, 0]
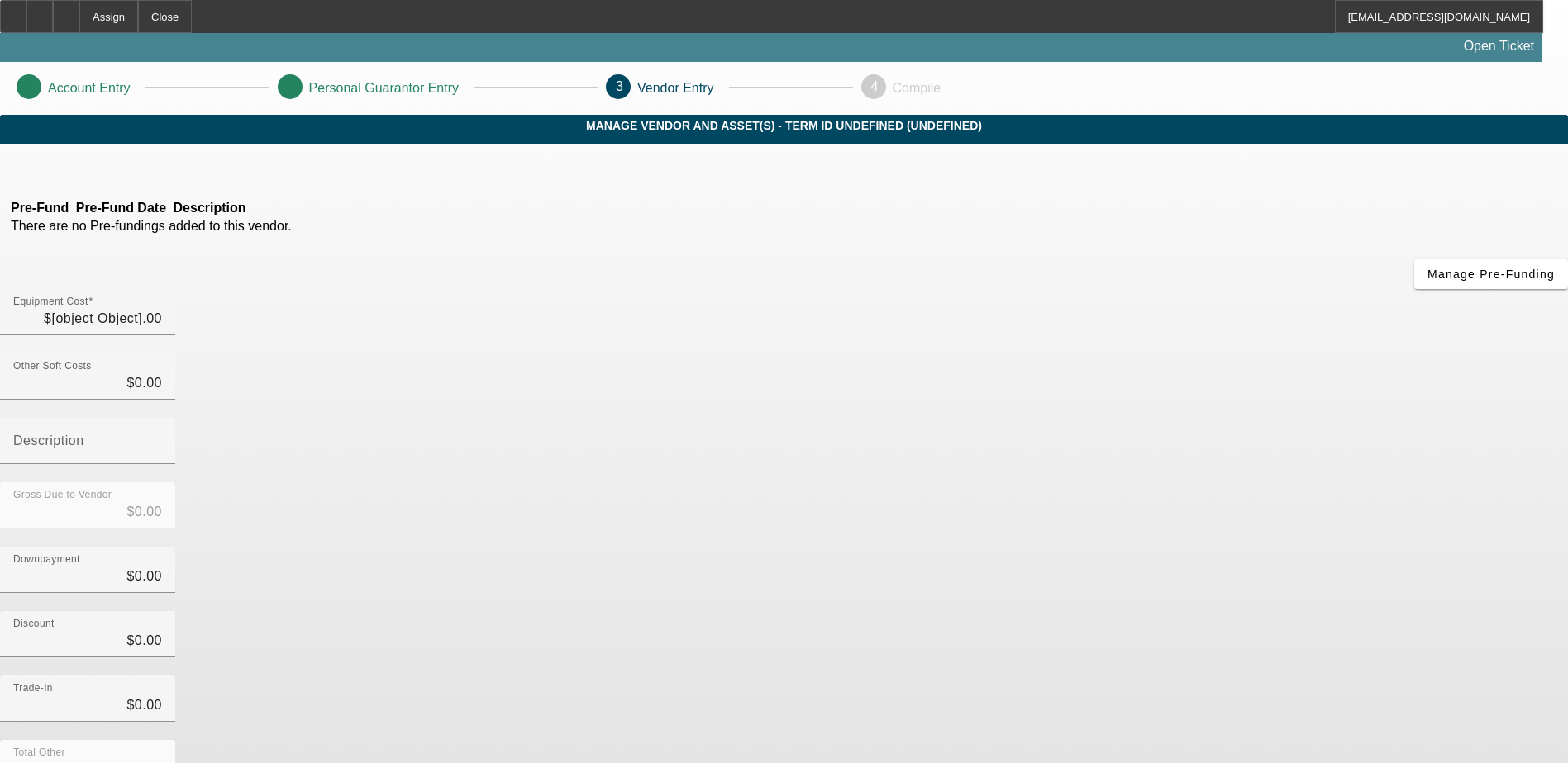
type input "$5,000.00"
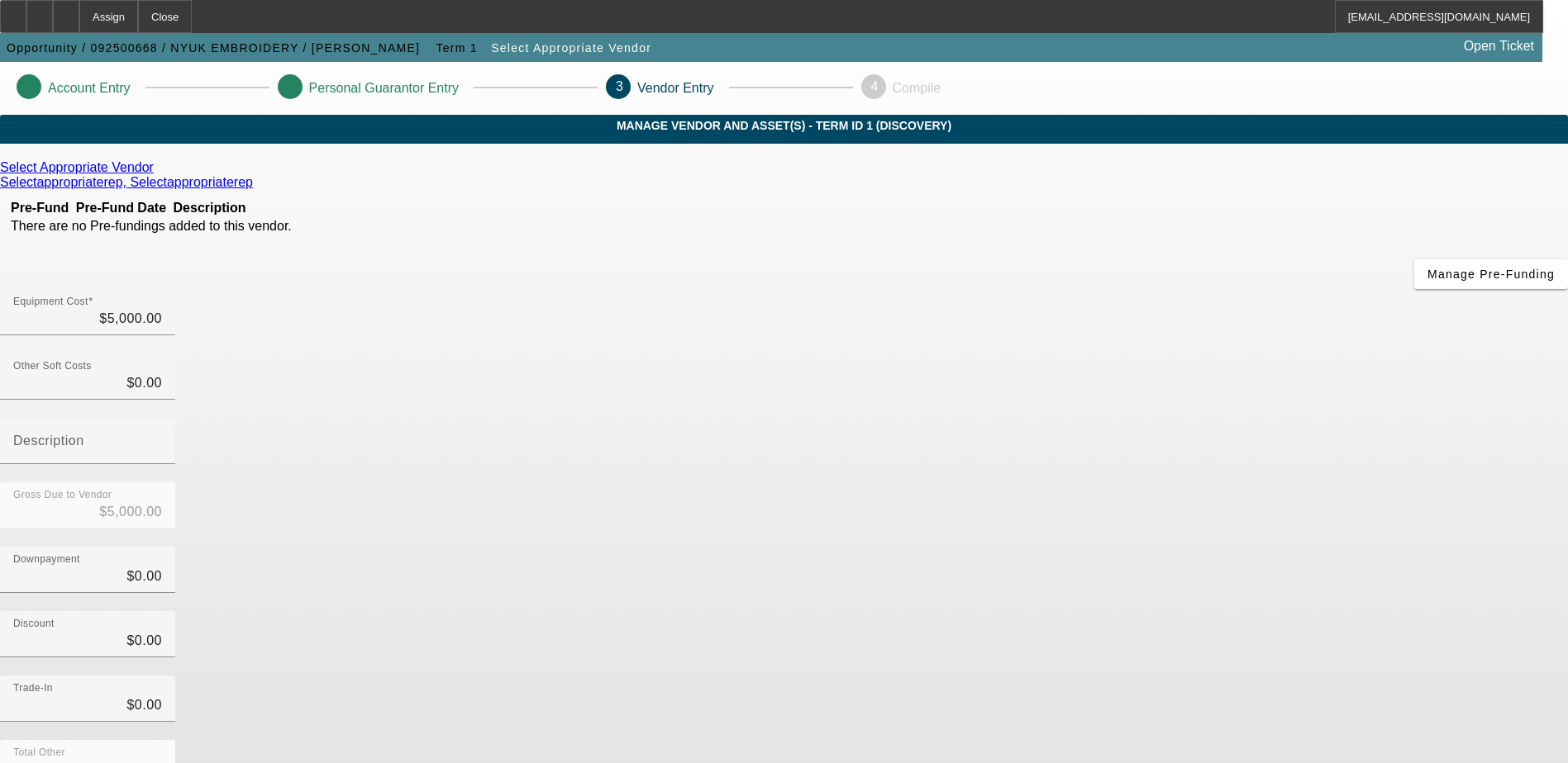
click at [455, 175] on div "Select Appropriate Vendor" at bounding box center [784, 168] width 1568 height 15
click at [158, 175] on icon at bounding box center [158, 168] width 0 height 14
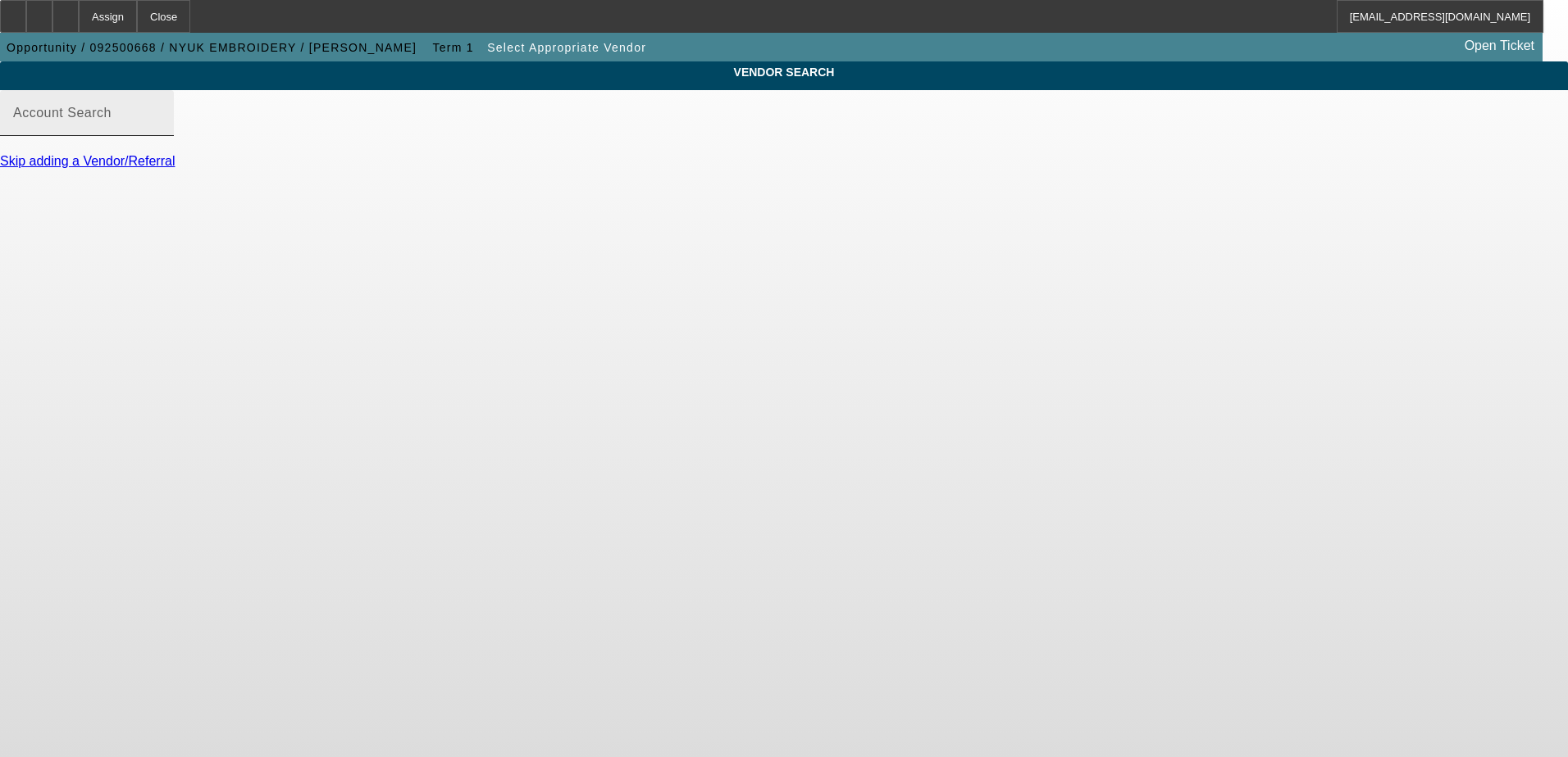
click at [161, 129] on input "Account Search" at bounding box center [87, 119] width 148 height 19
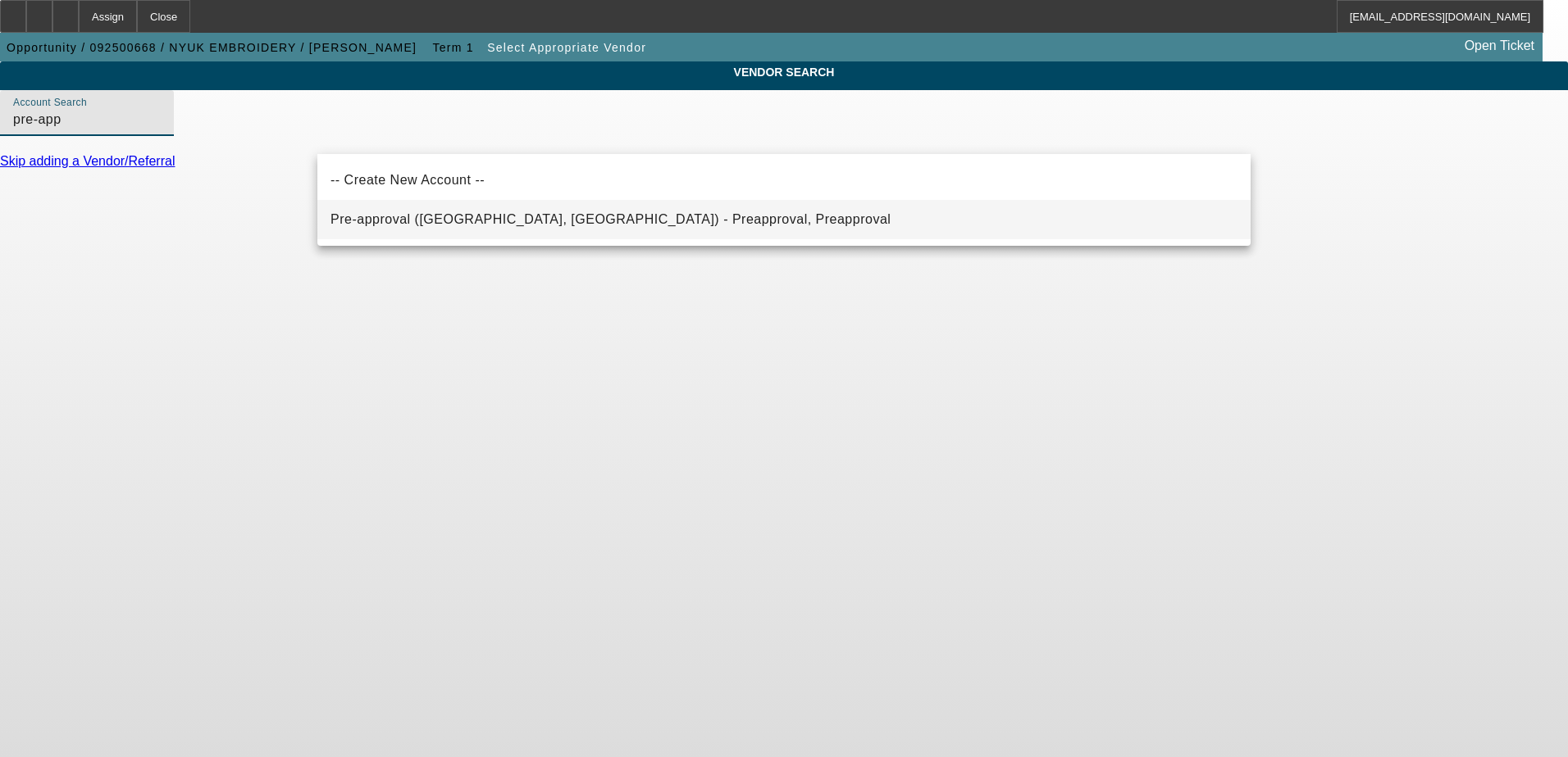
click at [527, 233] on mat-option "Pre-approval (Northbrook, IL) - Preapproval, Preapproval" at bounding box center [784, 219] width 933 height 39
type input "Pre-approval (Northbrook, IL) - Preapproval, Preapproval"
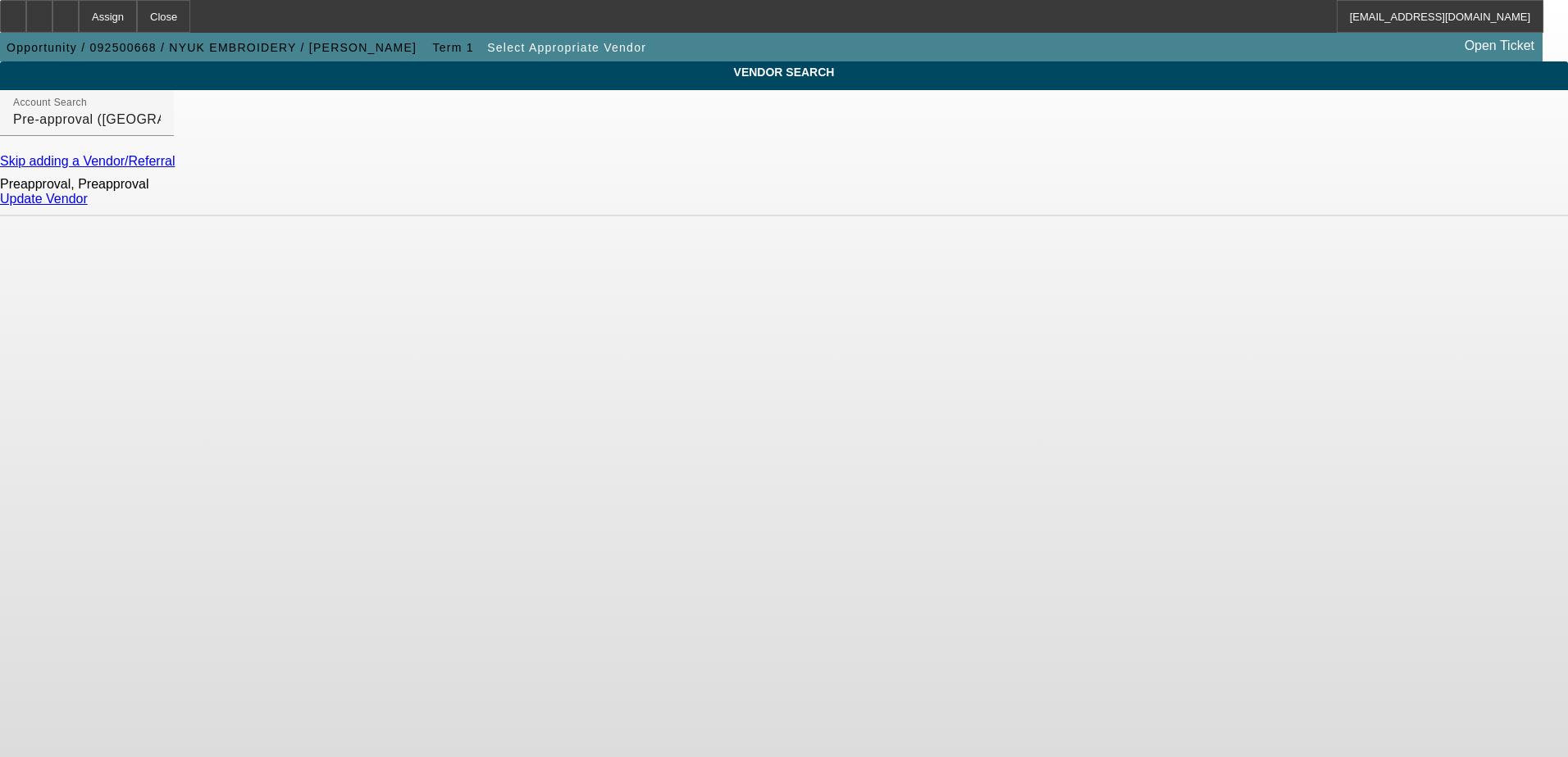
click at [88, 206] on link "Update Vendor" at bounding box center [43, 199] width 88 height 14
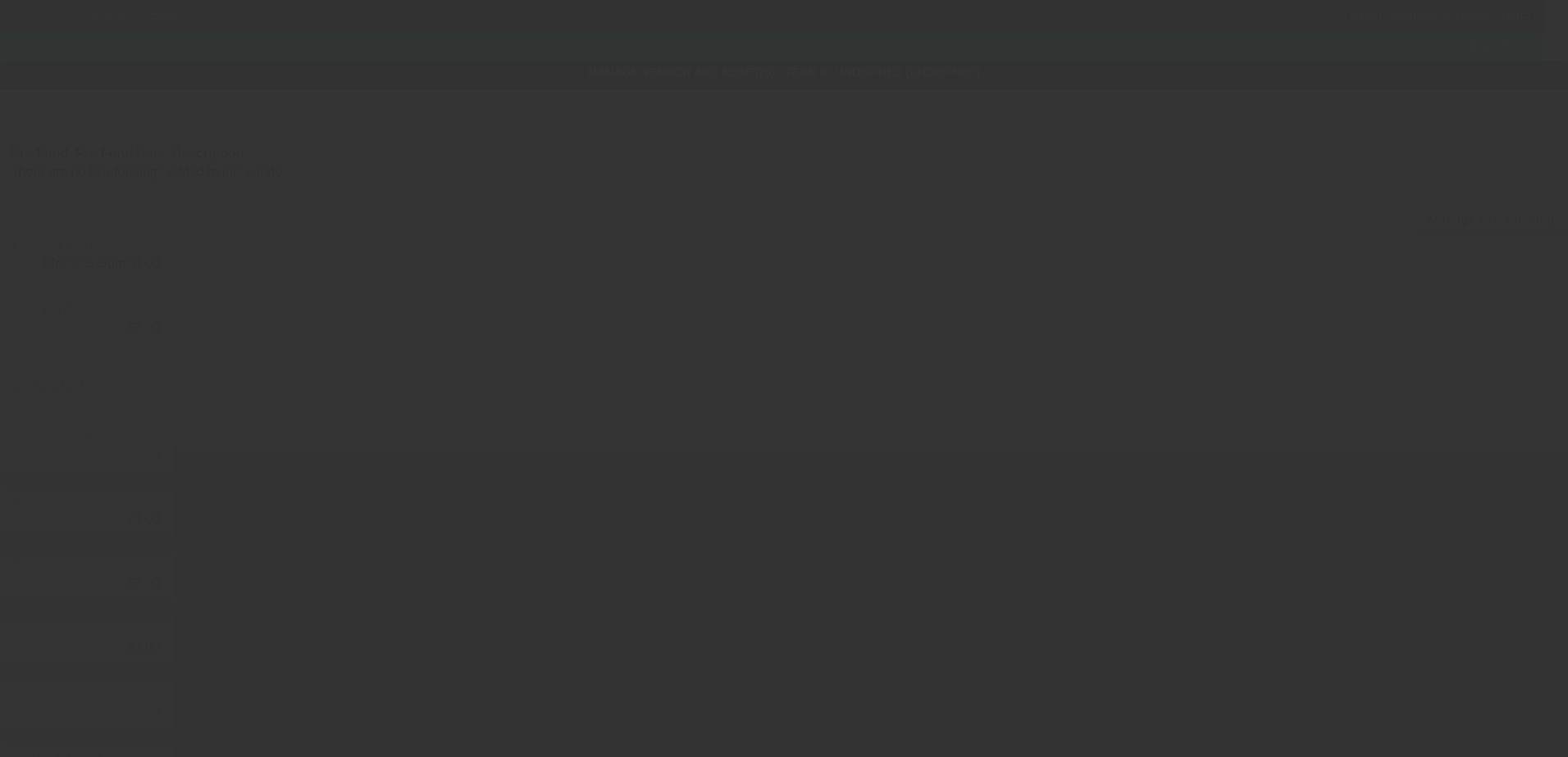
type input "$5,000.00"
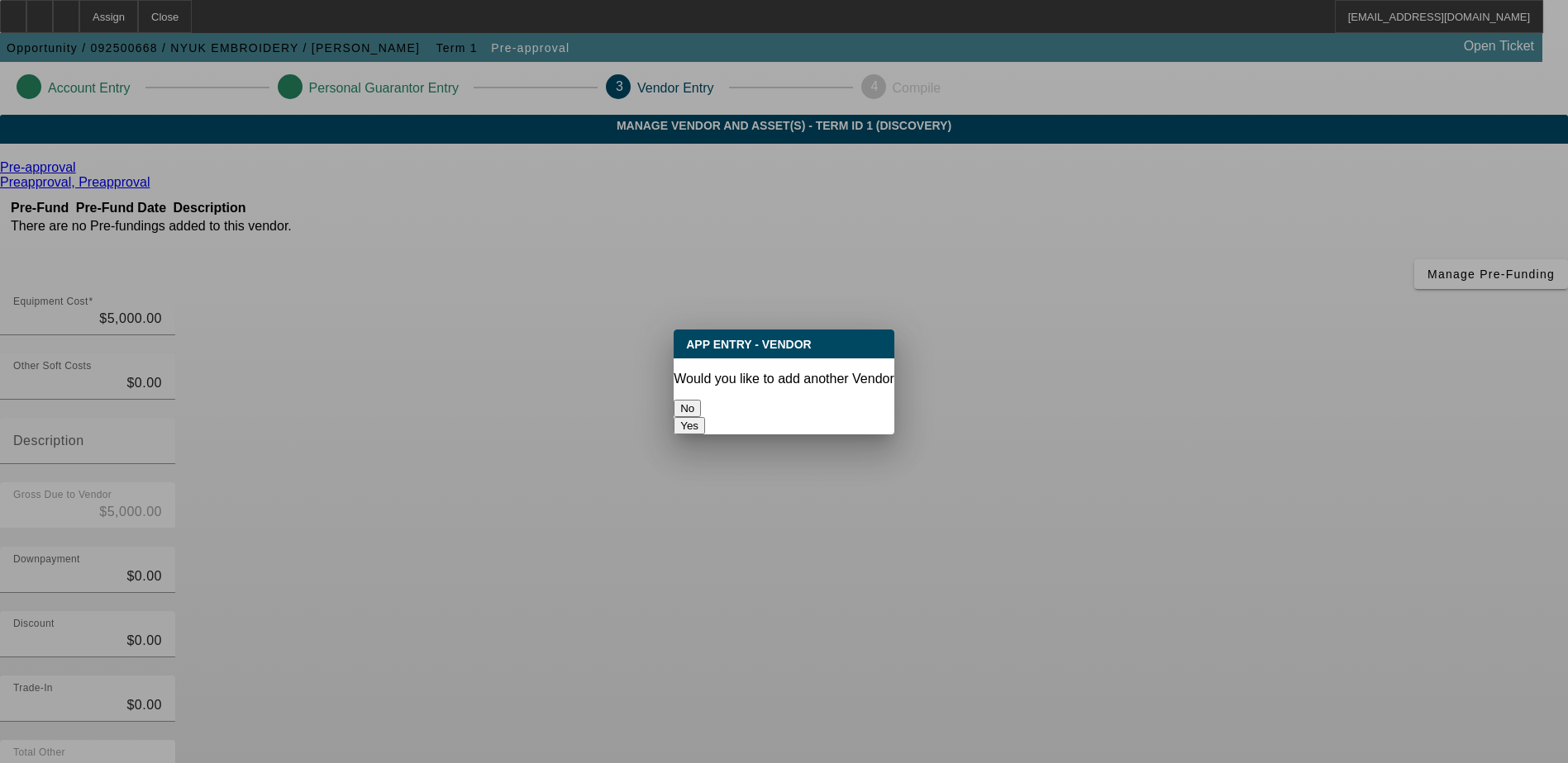
click at [701, 408] on button "No" at bounding box center [687, 407] width 28 height 17
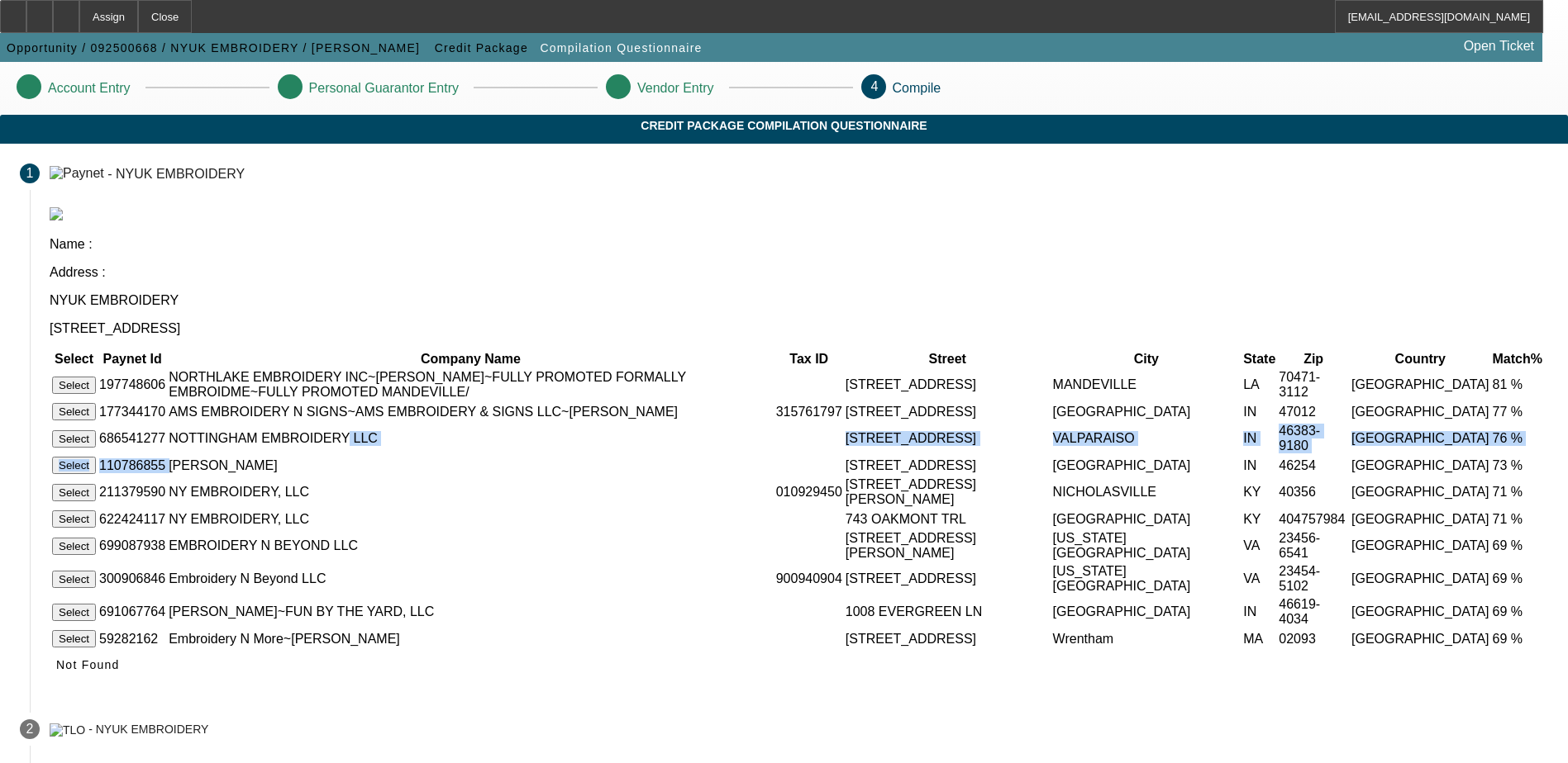
drag, startPoint x: 580, startPoint y: 432, endPoint x: 674, endPoint y: 423, distance: 94.4
click at [674, 423] on tbody "Select 197748606 NORTHLAKE EMBROIDERY INC~EARL HEPBURN~FULLY PROMOTED FORMALLY …" at bounding box center [798, 508] width 1495 height 279
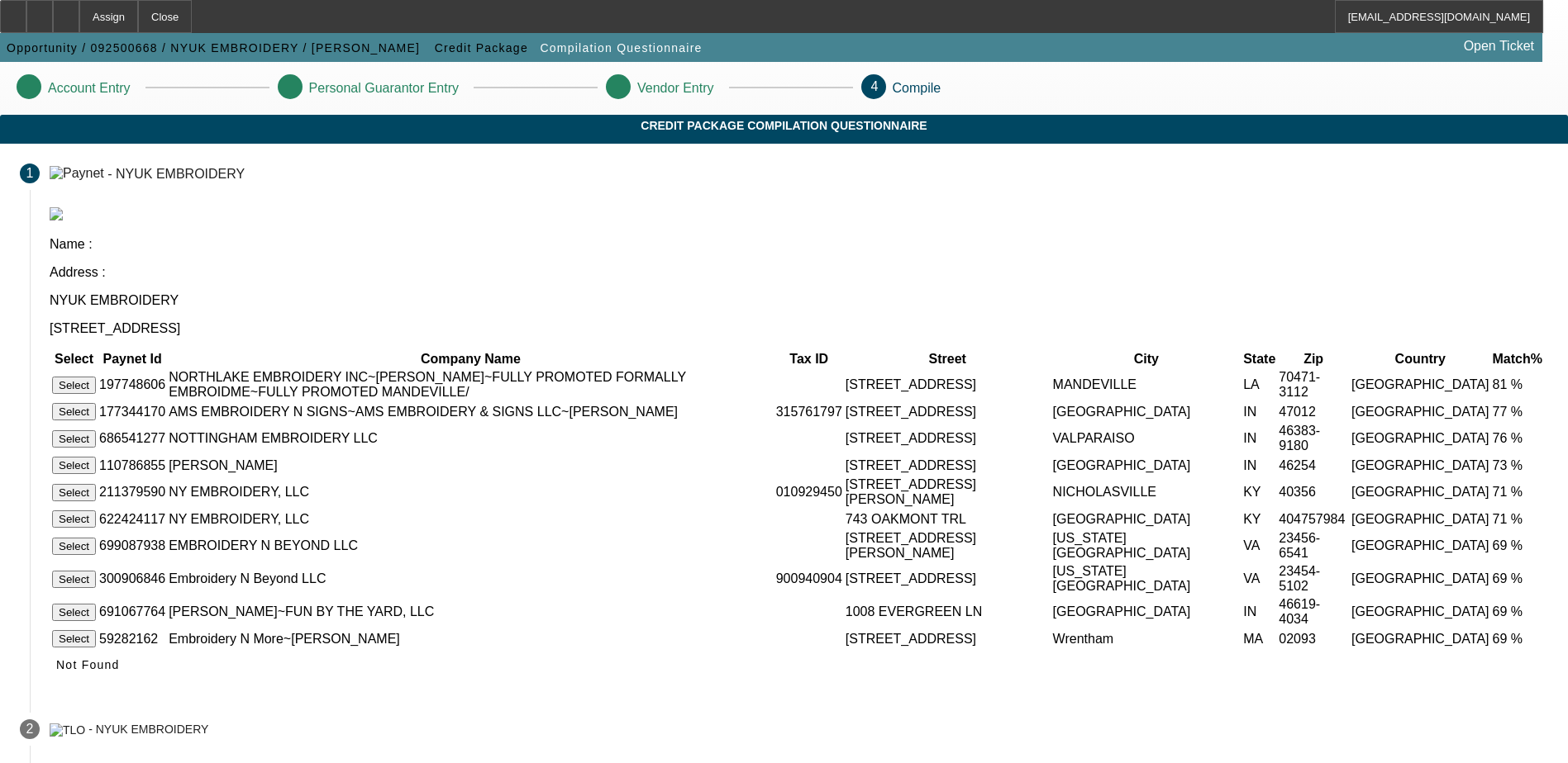
drag, startPoint x: 674, startPoint y: 423, endPoint x: 650, endPoint y: 427, distance: 24.3
click at [650, 455] on td "NYEAKA BRIDGES" at bounding box center [470, 464] width 606 height 19
click at [634, 455] on td "NYEAKA BRIDGES" at bounding box center [470, 464] width 606 height 19
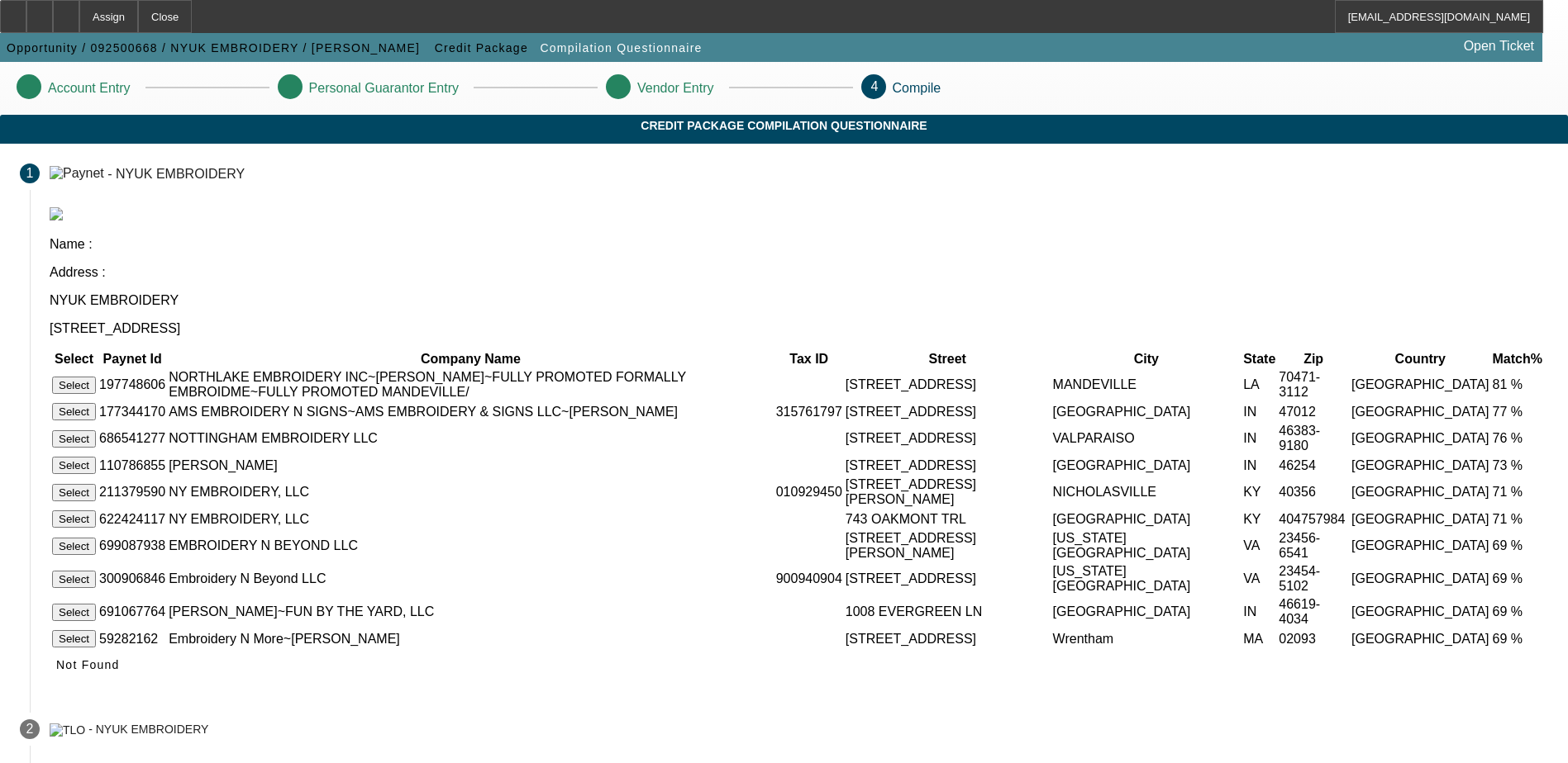
click at [1052, 621] on td "SOUTH BEND" at bounding box center [1147, 611] width 189 height 31
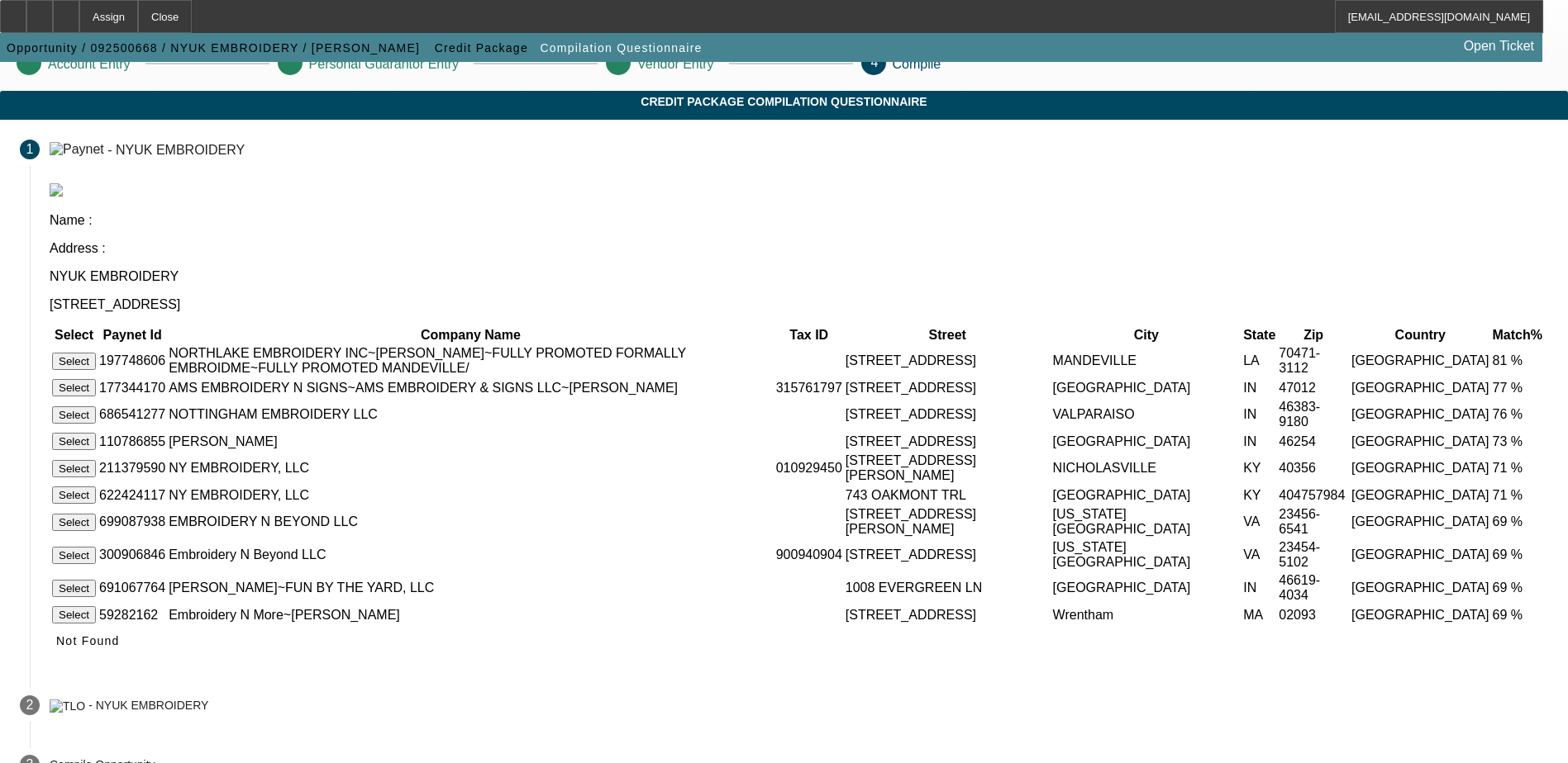
scroll to position [64, 0]
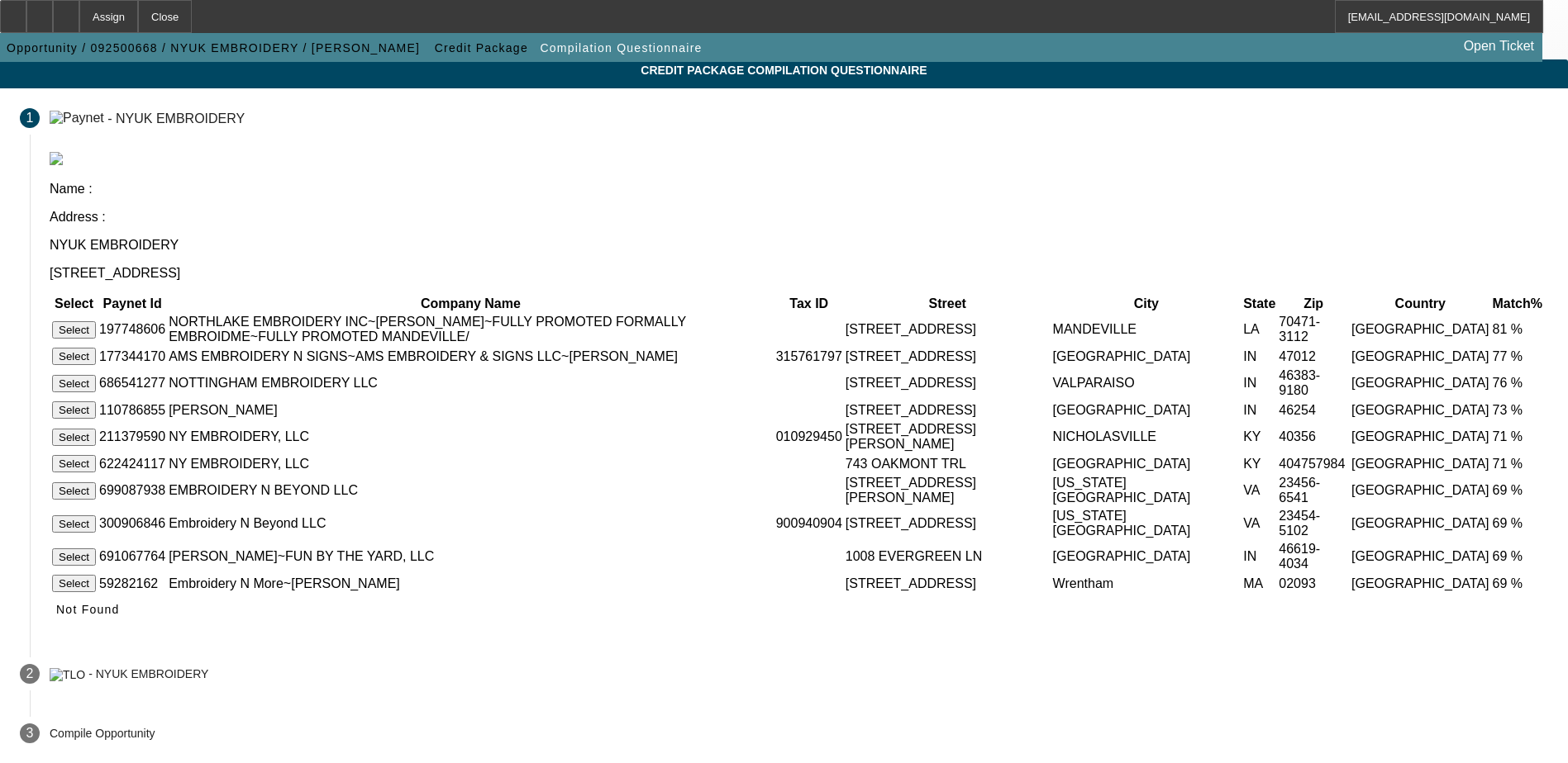
click at [599, 543] on td "NYIKOS, JENNIFER~FUN BY THE YARD, LLC" at bounding box center [470, 556] width 606 height 31
copy tr "NYIKOS, JENNIFER~FUN BY THE YARD, LLC"
click at [565, 626] on div "Name : Address : NYUK EMBROIDERY 814 East Sixth St Mishawaka IN 46544 Select Pa…" at bounding box center [798, 398] width 1538 height 492
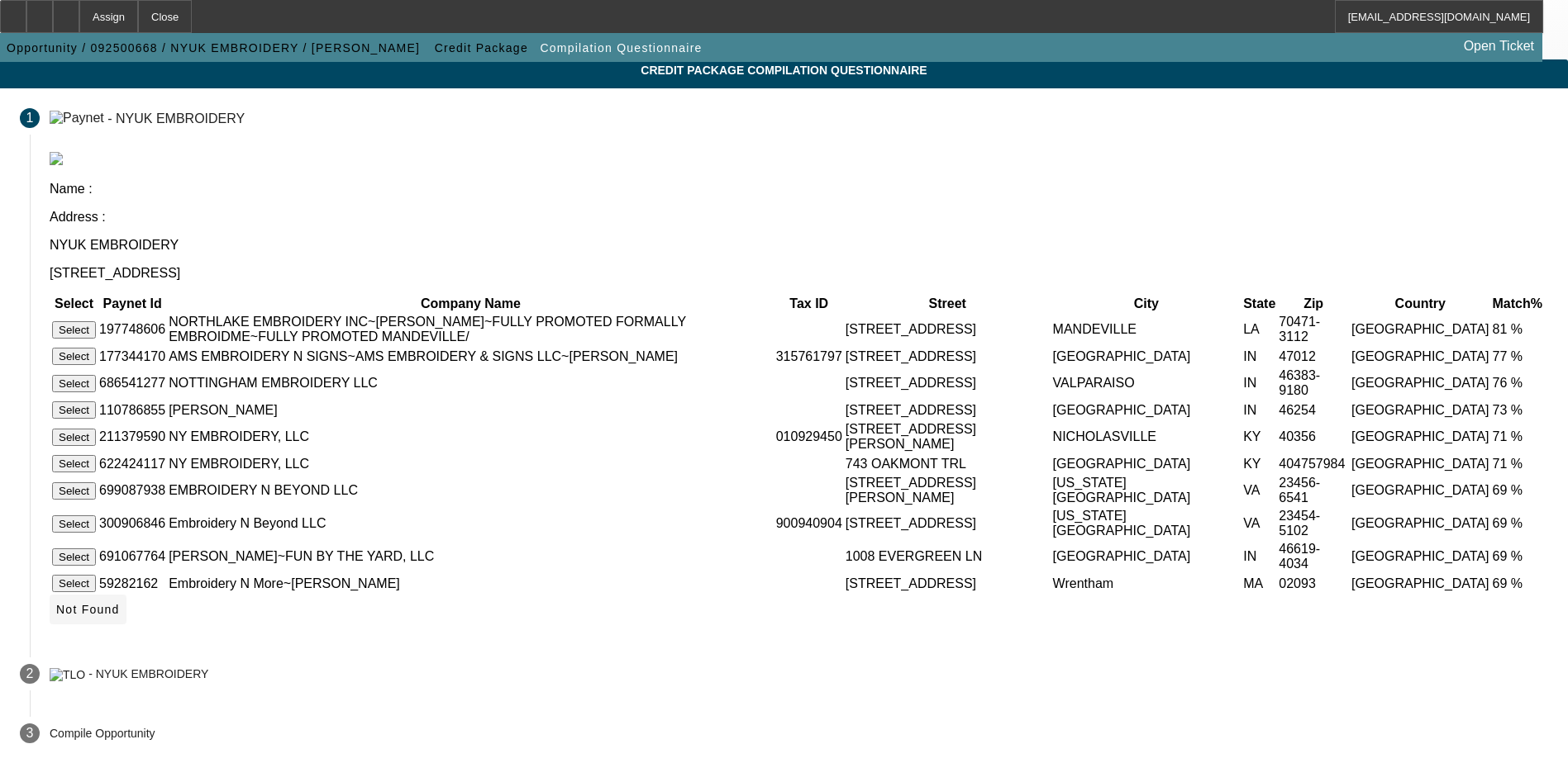
click at [56, 616] on icon at bounding box center [56, 609] width 0 height 13
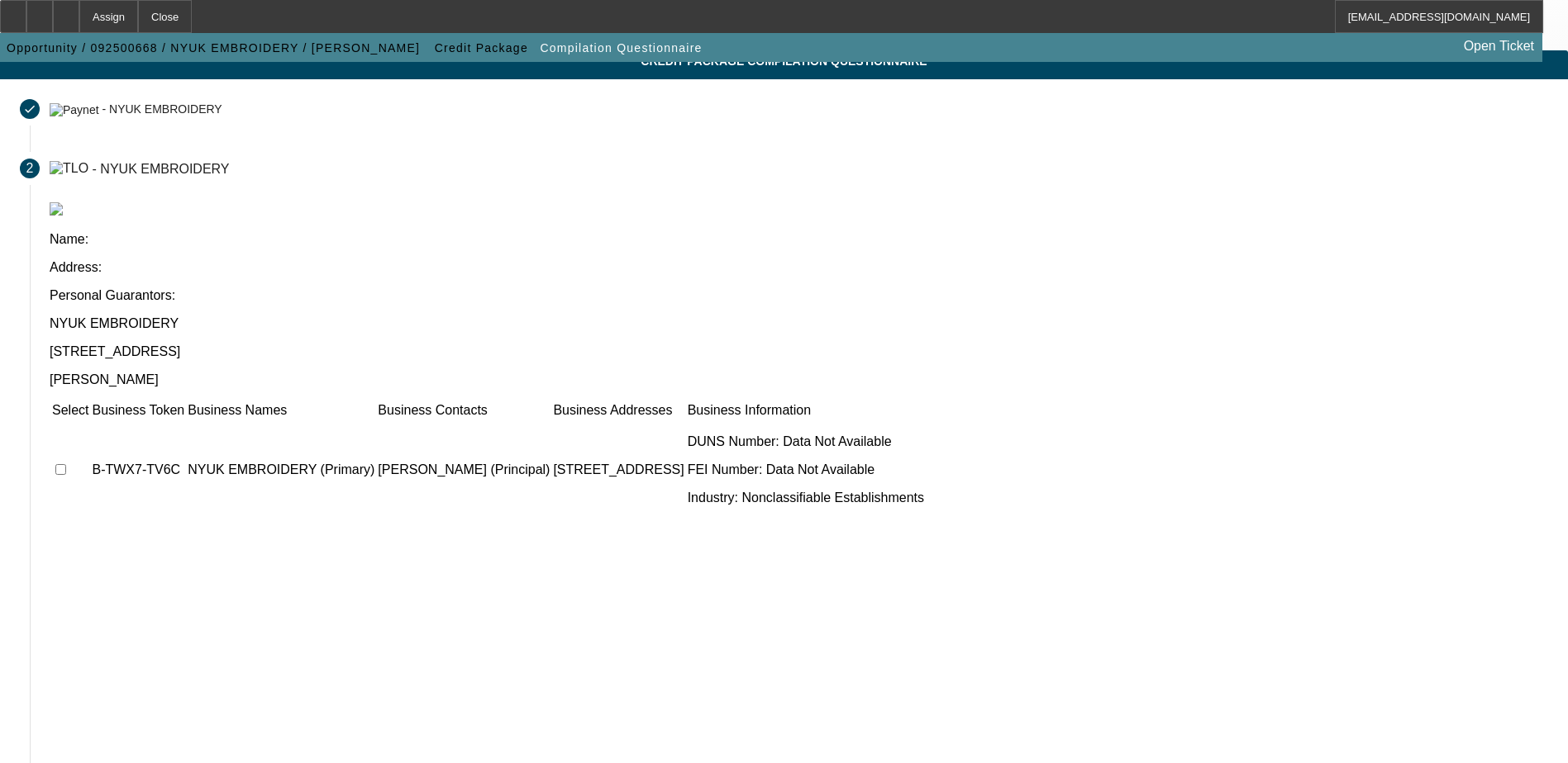
click at [66, 464] on input "checkbox" at bounding box center [61, 470] width 11 height 11
checkbox input "true"
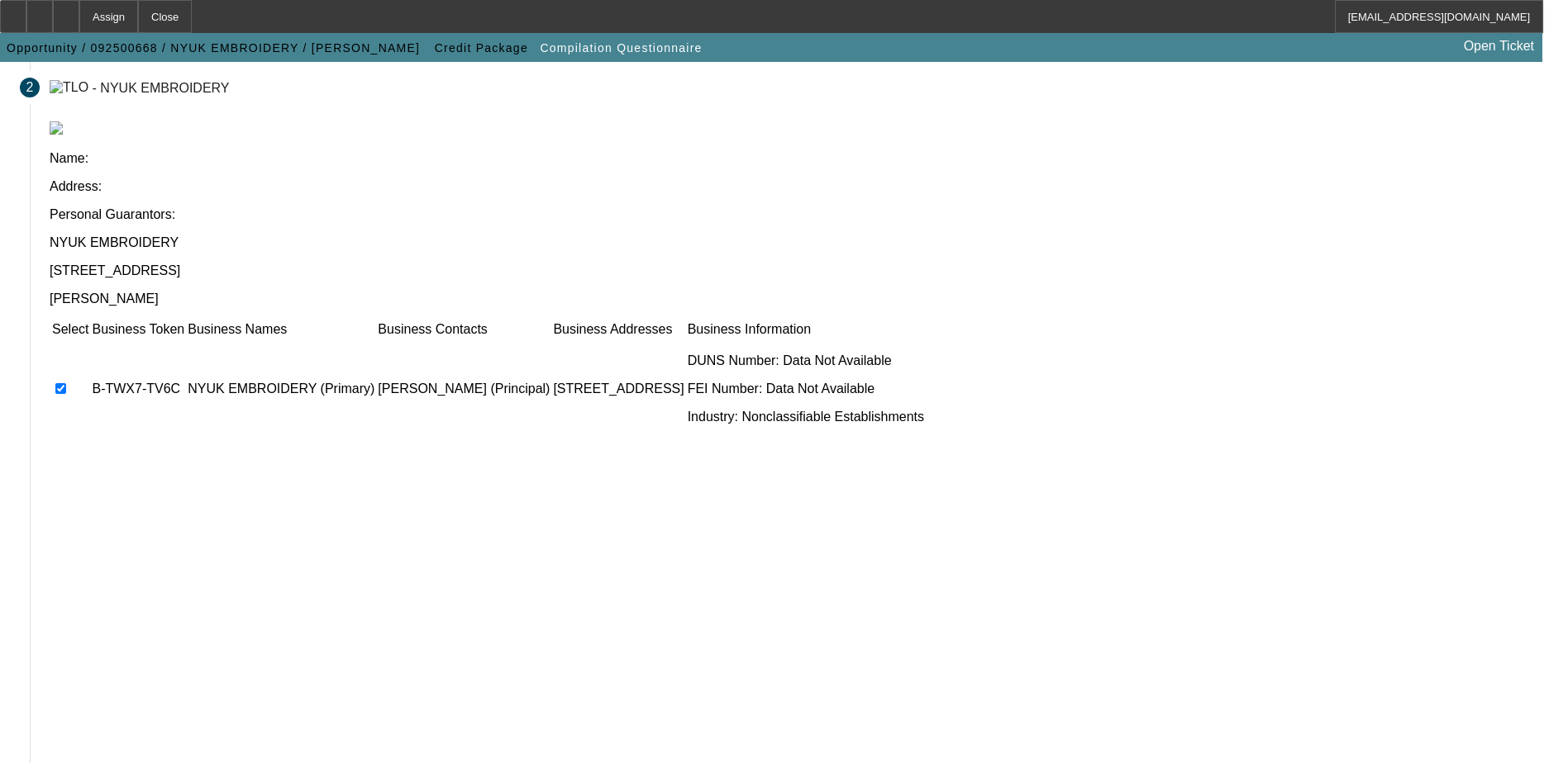
scroll to position [151, 0]
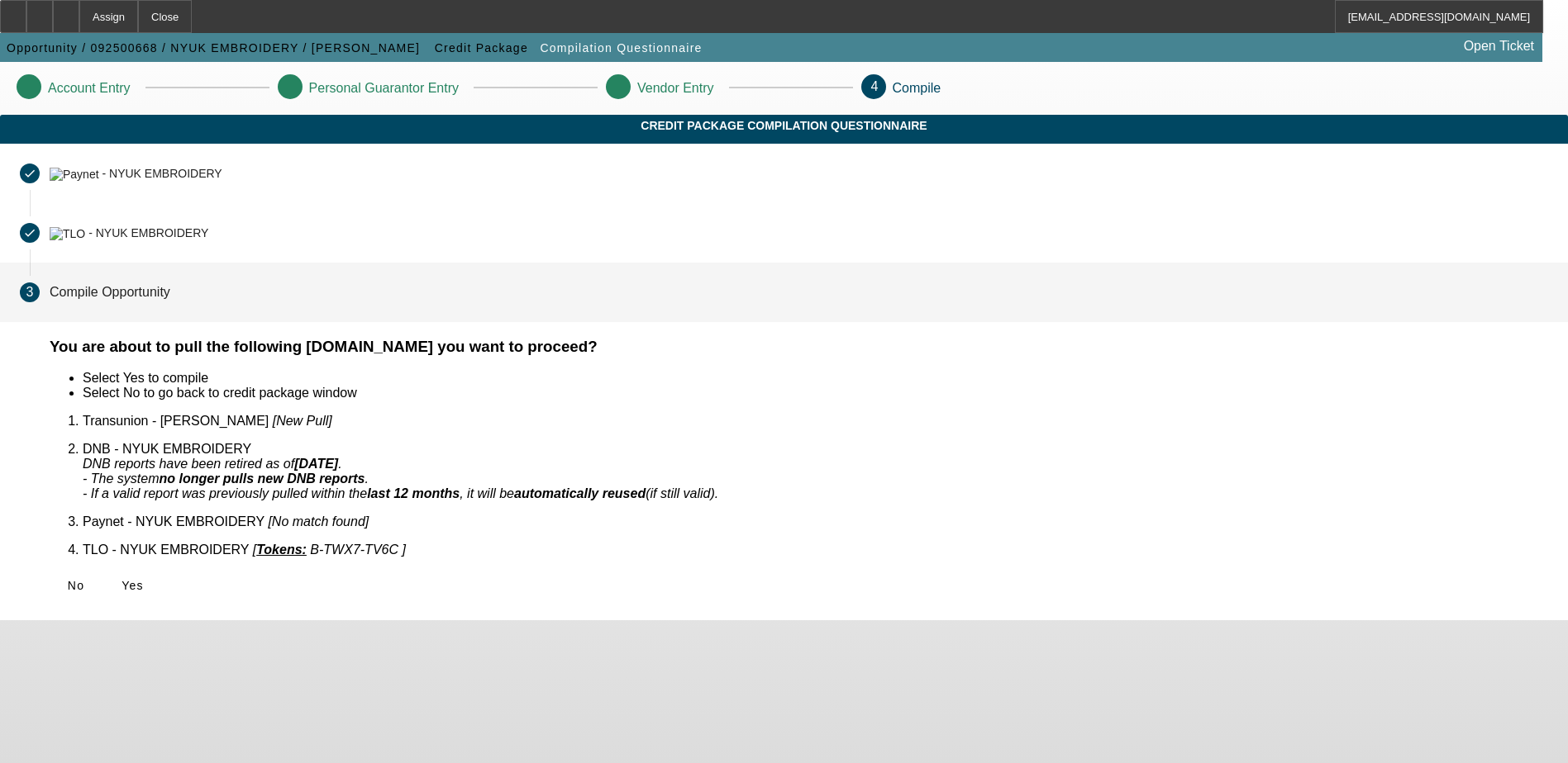
scroll to position [0, 0]
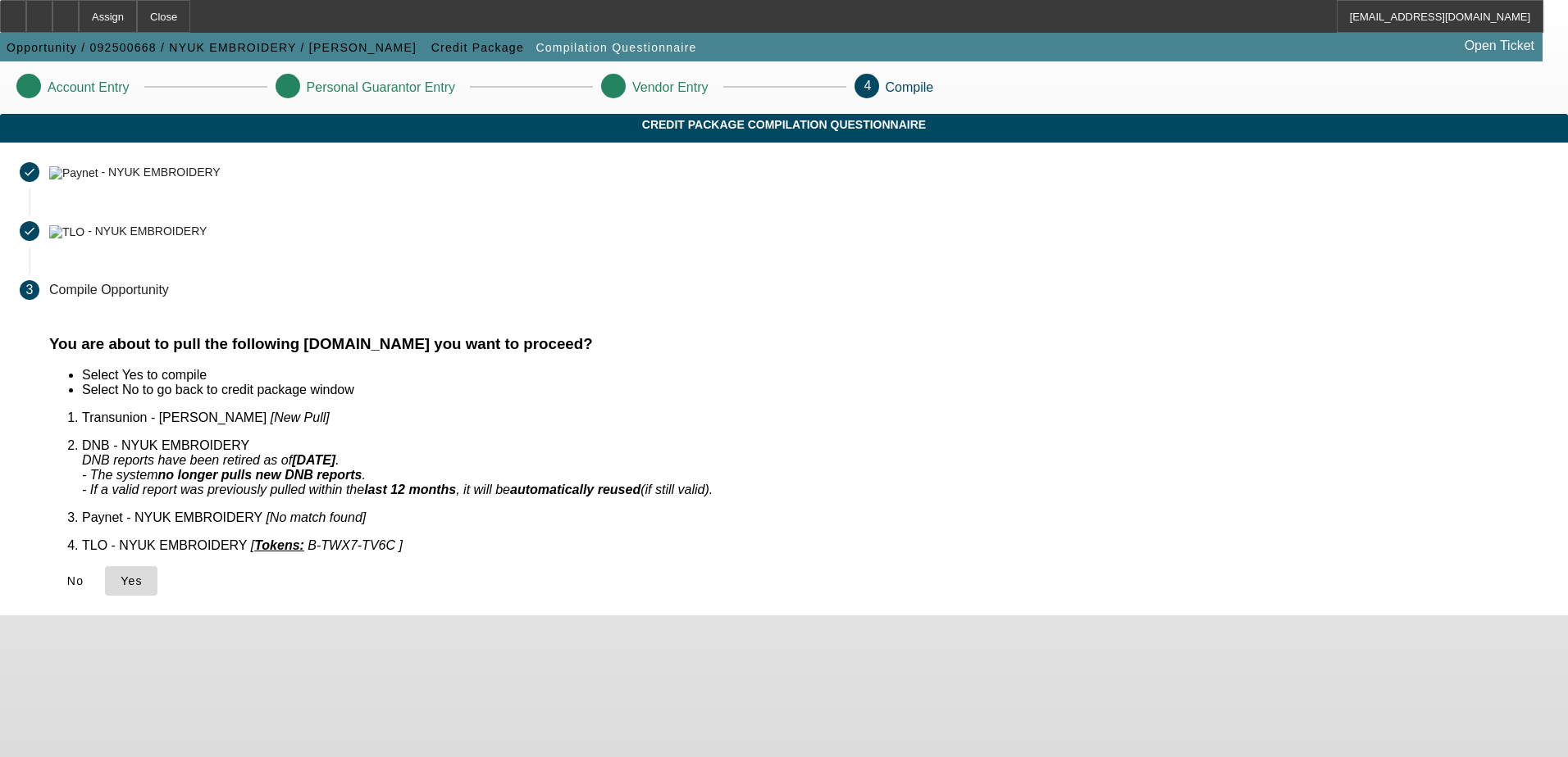
click at [142, 575] on span "Yes" at bounding box center [131, 581] width 22 height 13
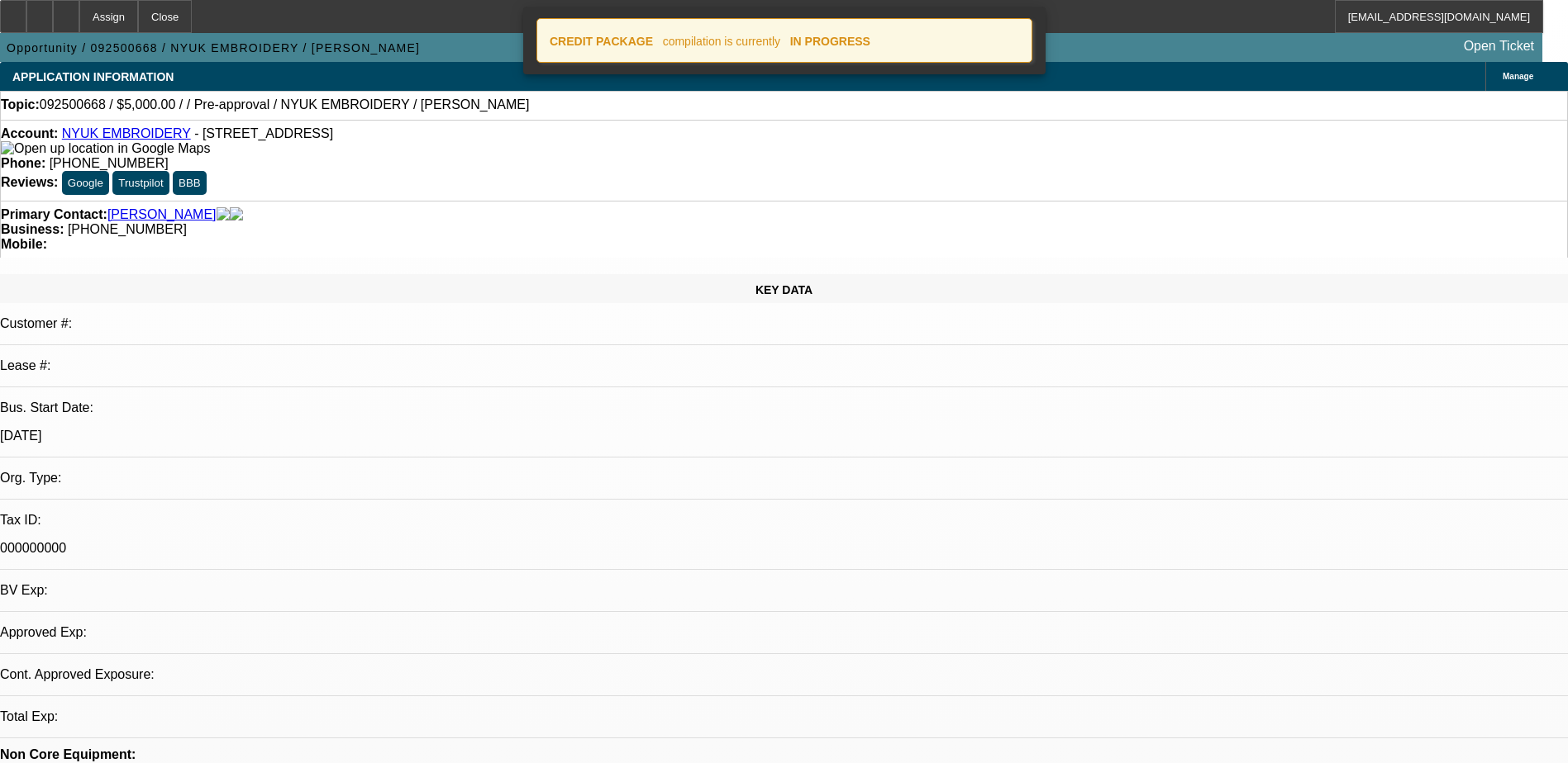
select select "0"
select select "2"
select select "0.1"
select select "1"
select select "2"
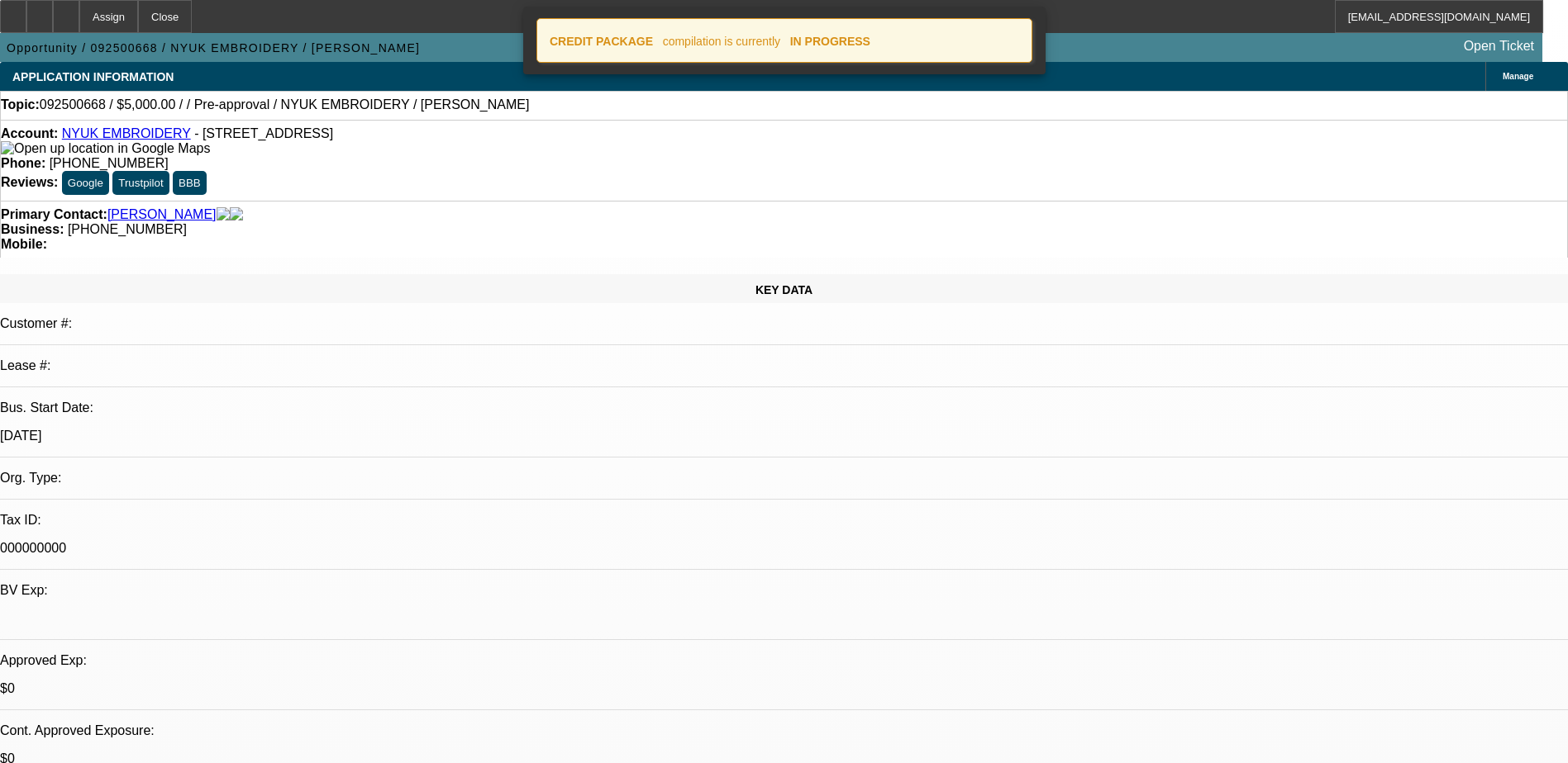
select select "4"
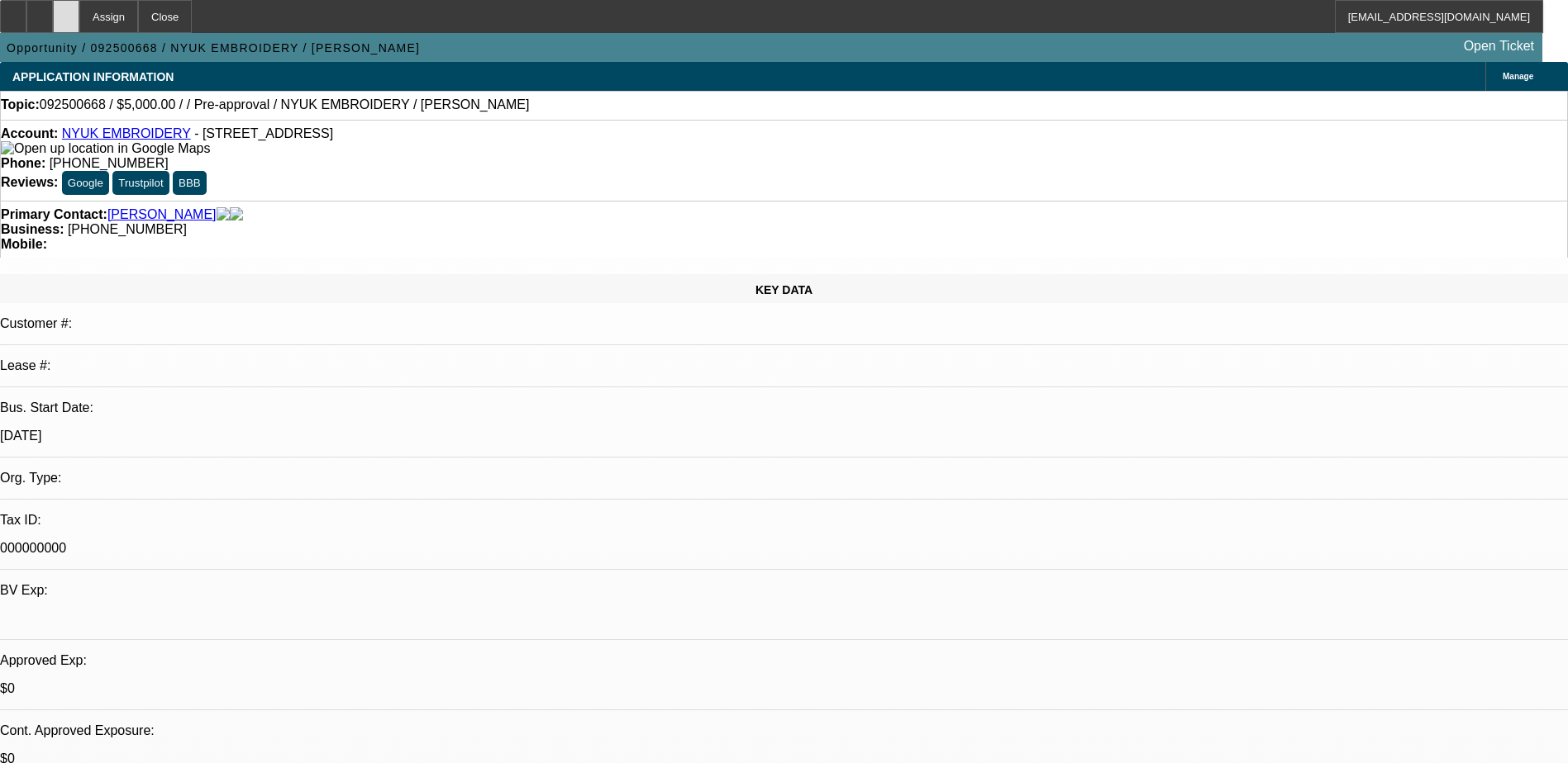
click at [79, 19] on div at bounding box center [66, 16] width 27 height 33
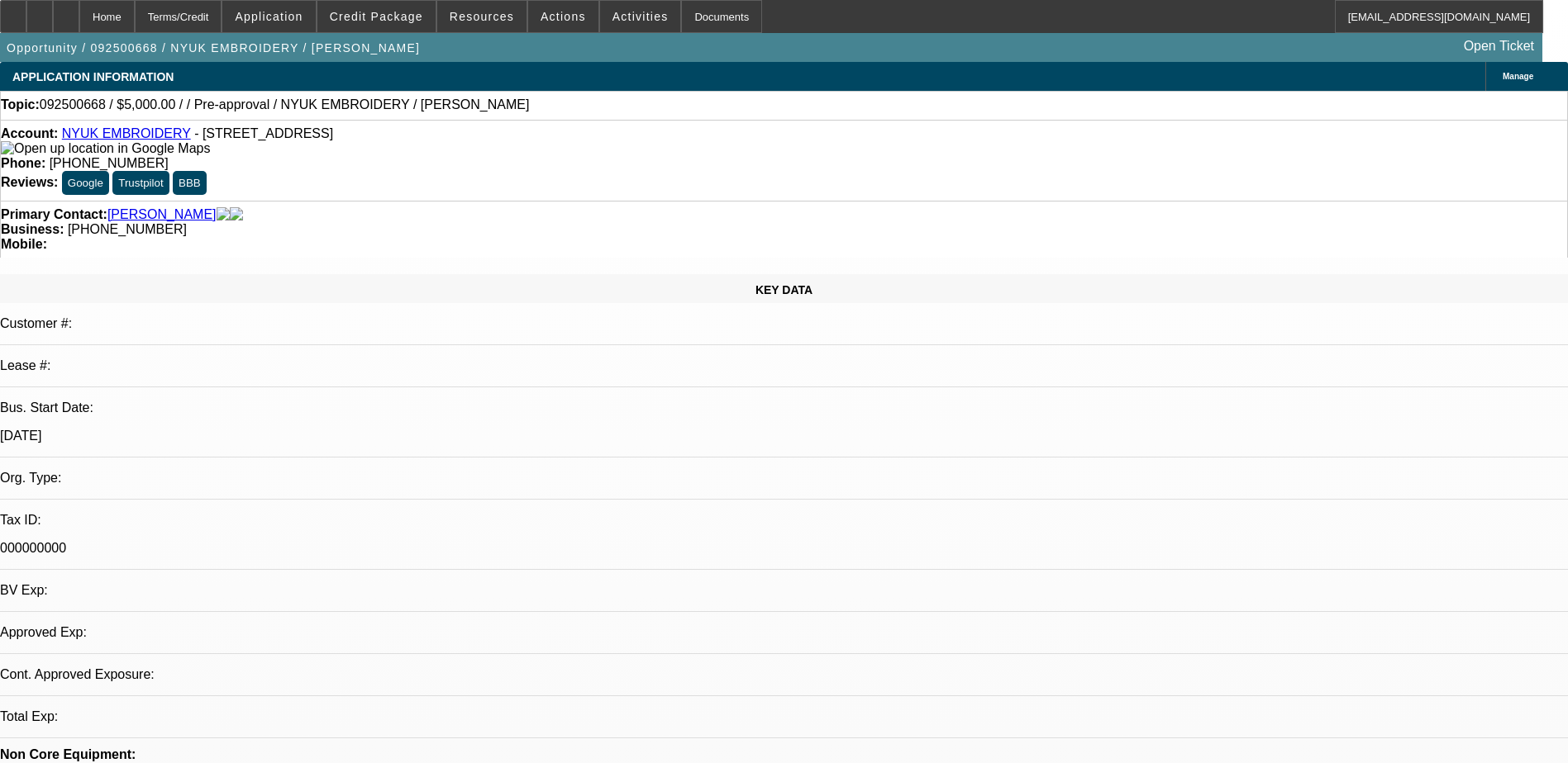
select select "0"
select select "2"
select select "0.1"
select select "1"
select select "2"
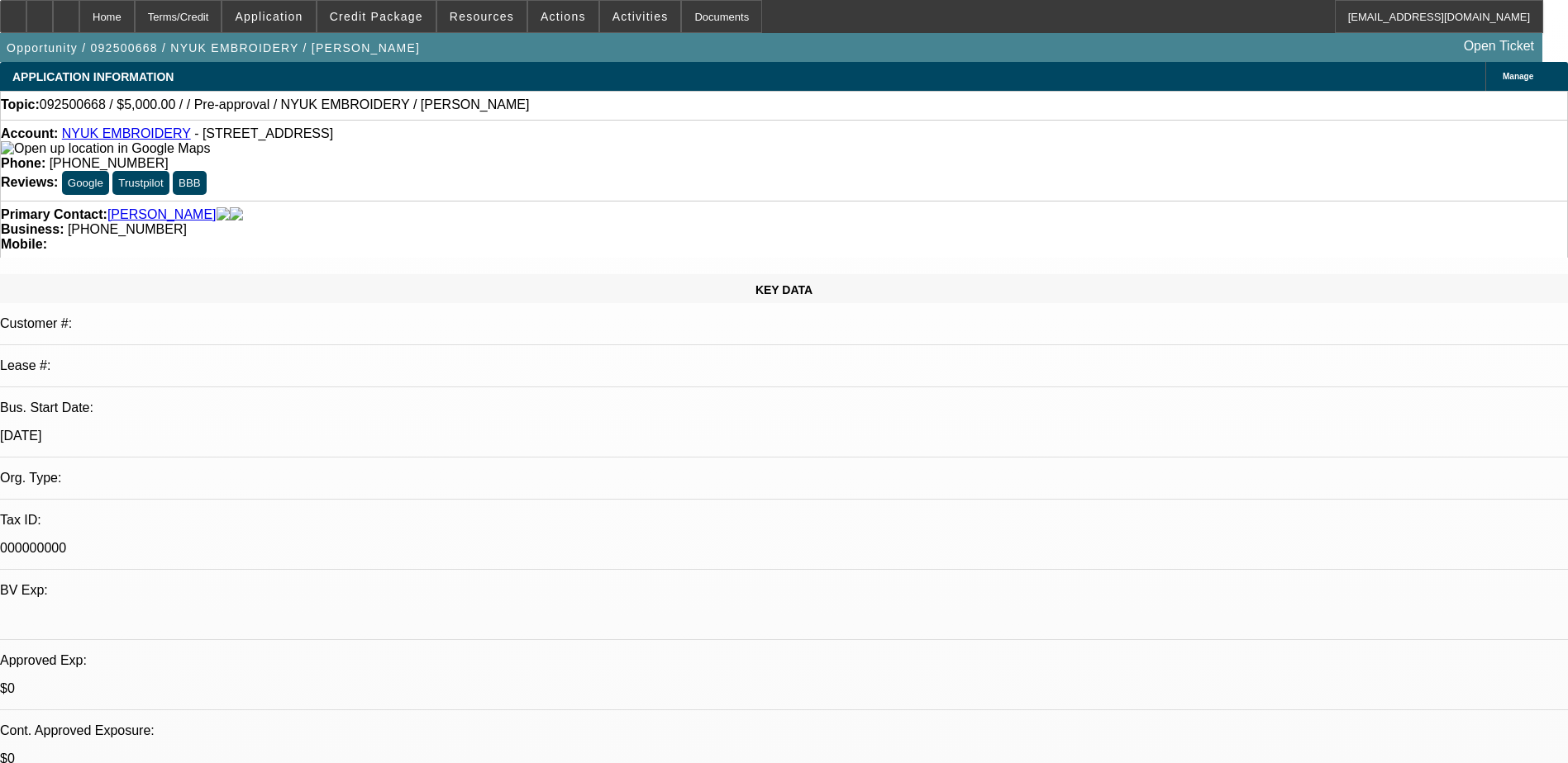
select select "4"
click at [79, 13] on div at bounding box center [66, 16] width 27 height 33
select select "0"
select select "2"
select select "0.1"
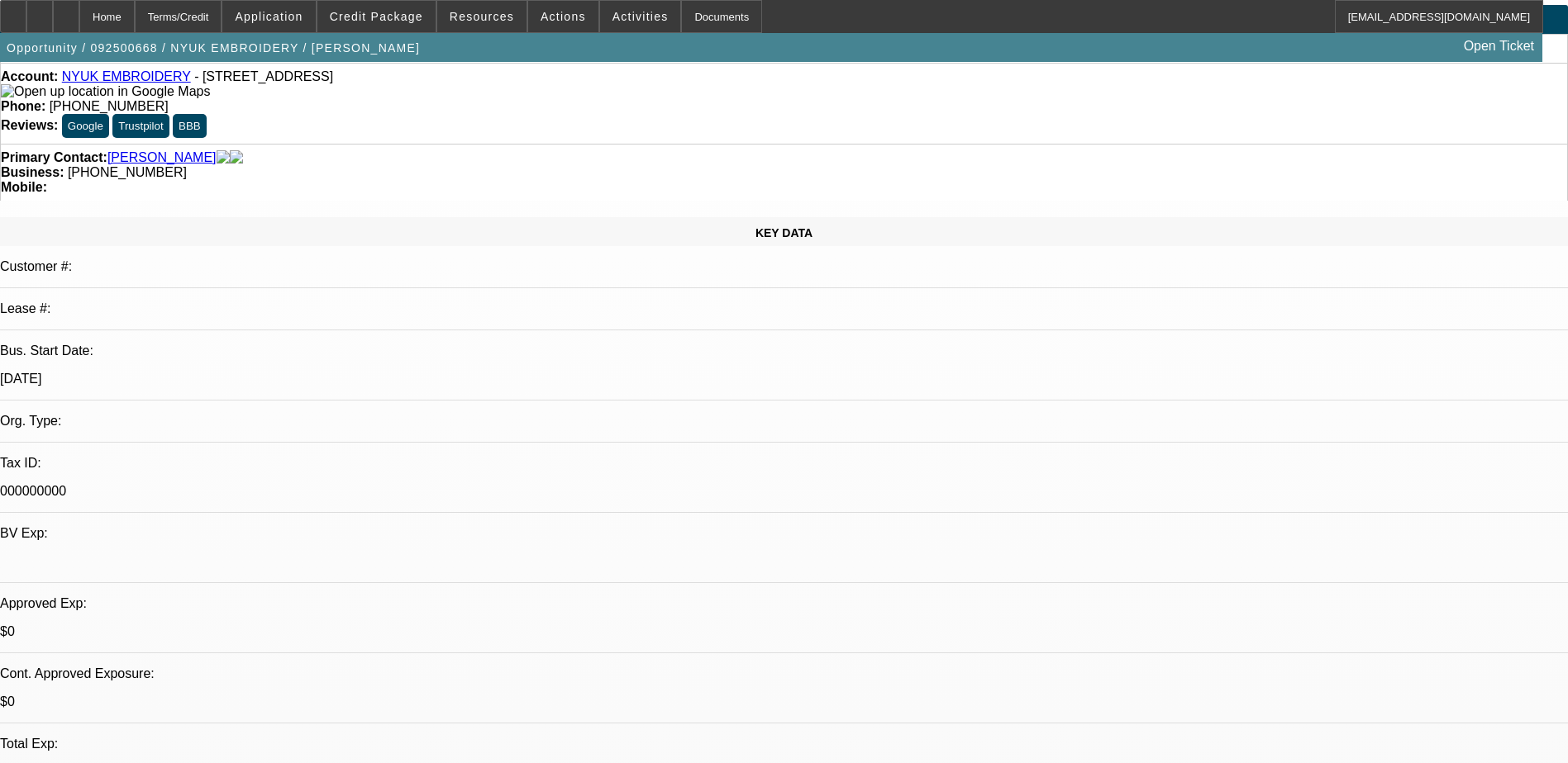
select select "1"
select select "2"
select select "4"
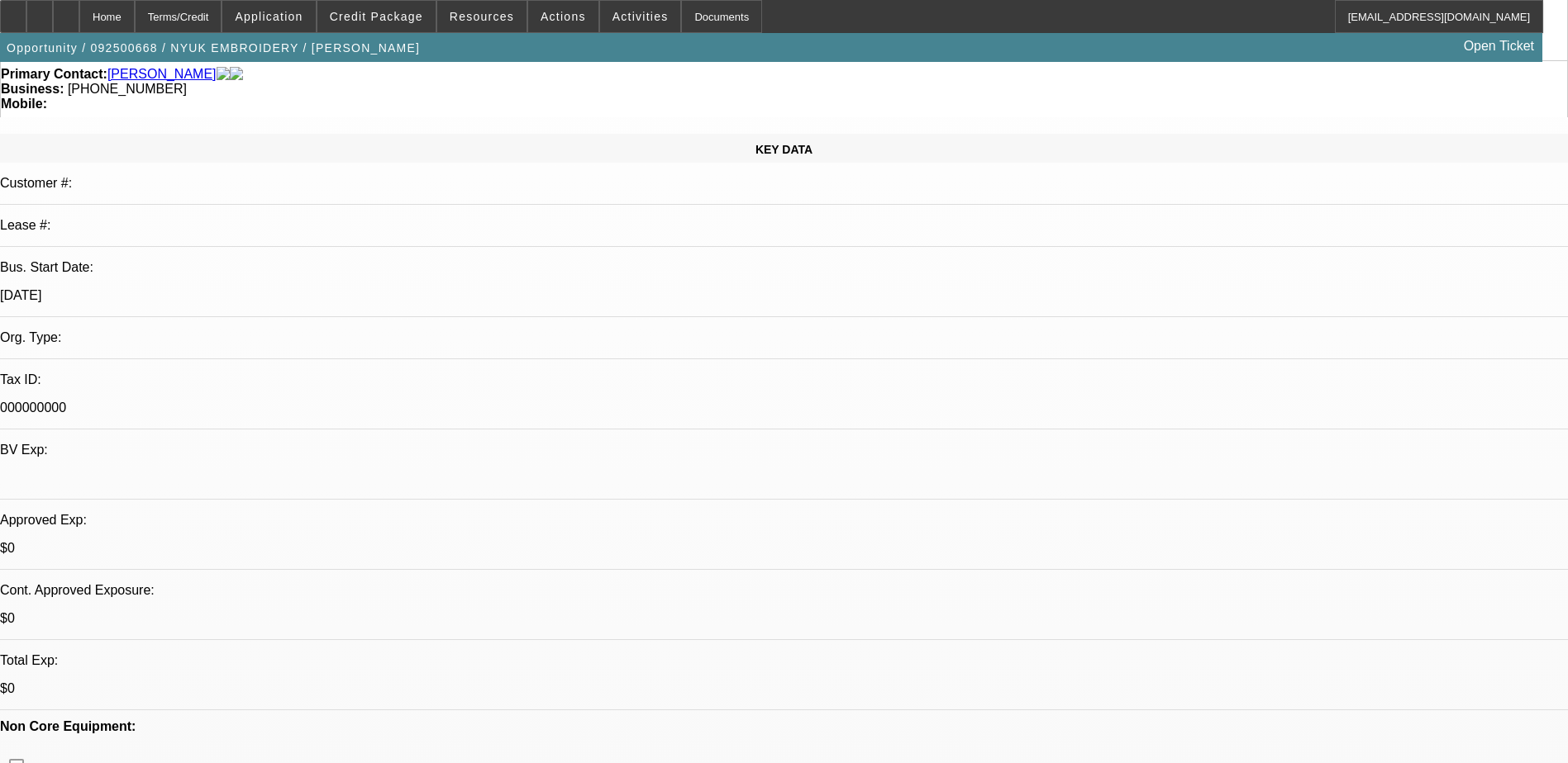
scroll to position [165, 0]
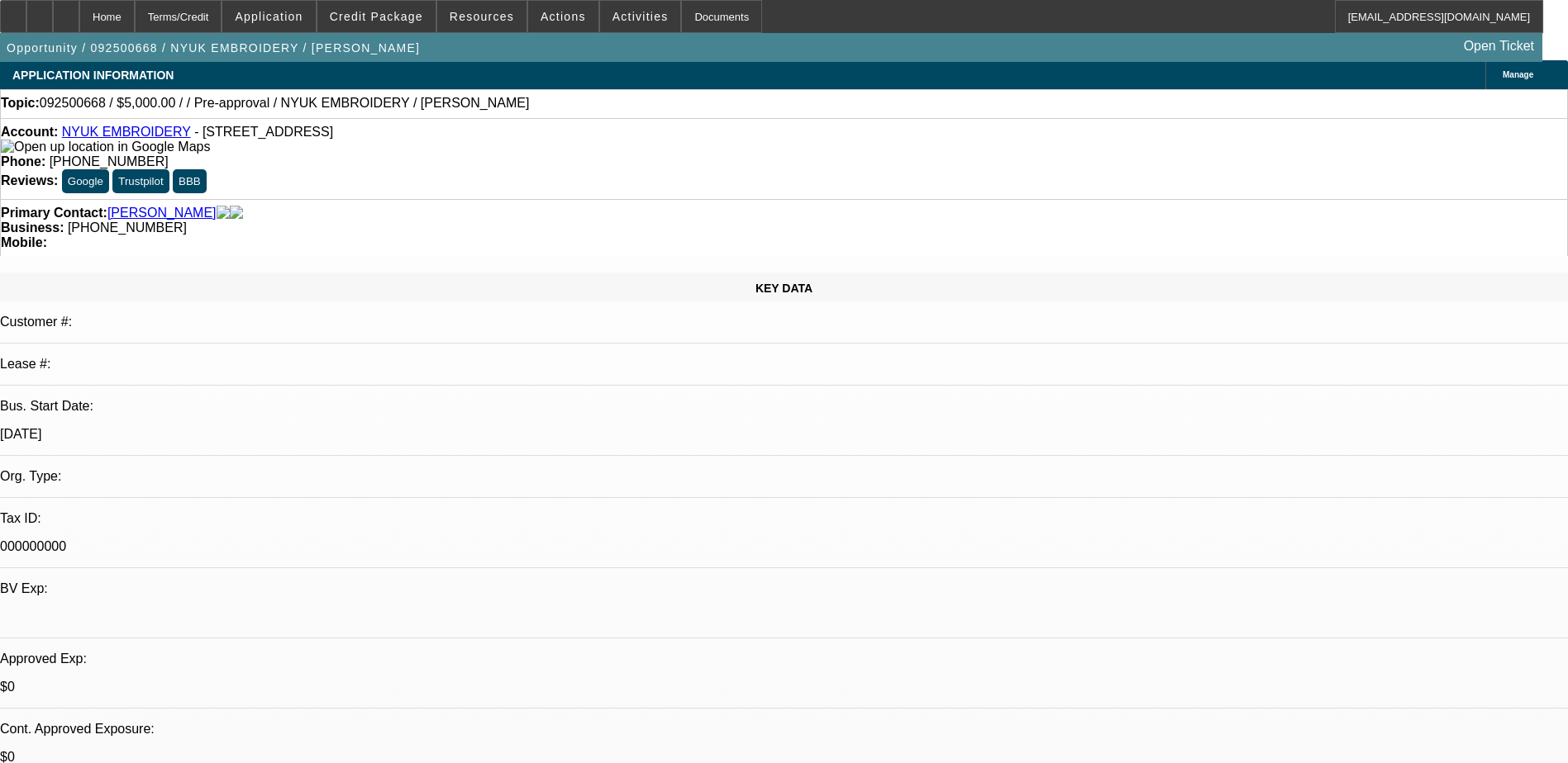
scroll to position [0, 0]
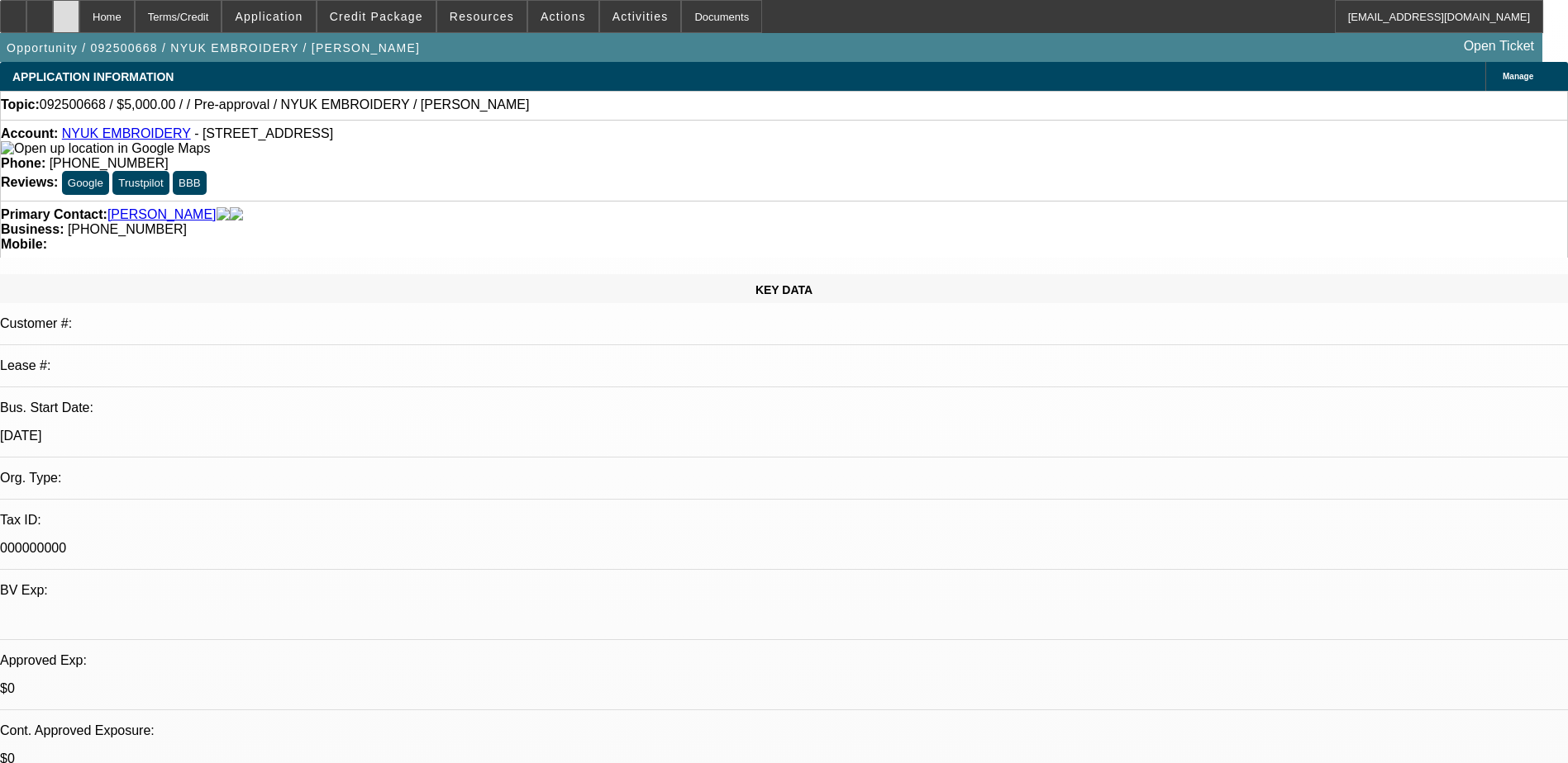
click at [79, 18] on div at bounding box center [66, 16] width 27 height 33
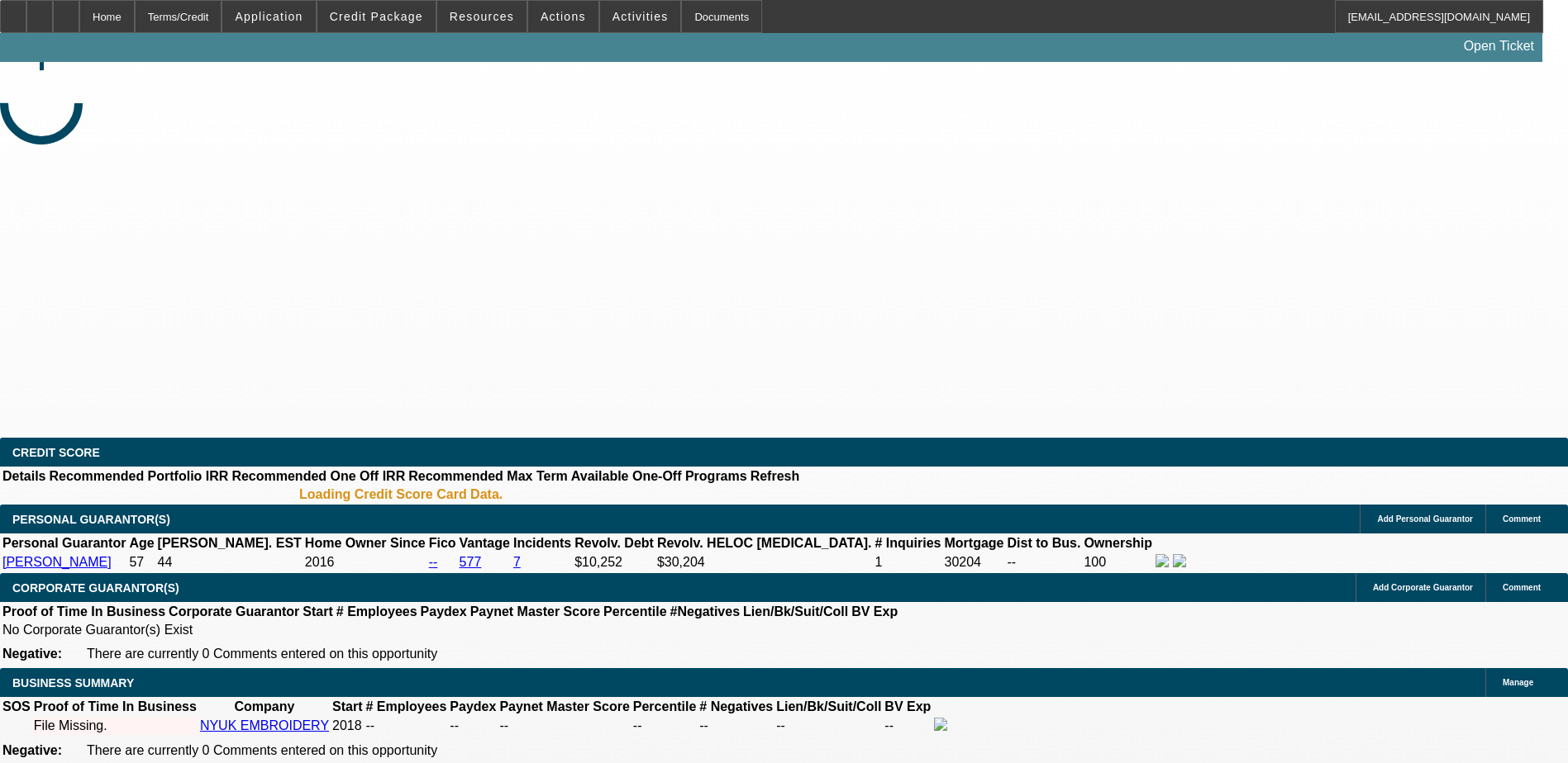
select select "0"
select select "2"
select select "0.1"
select select "4"
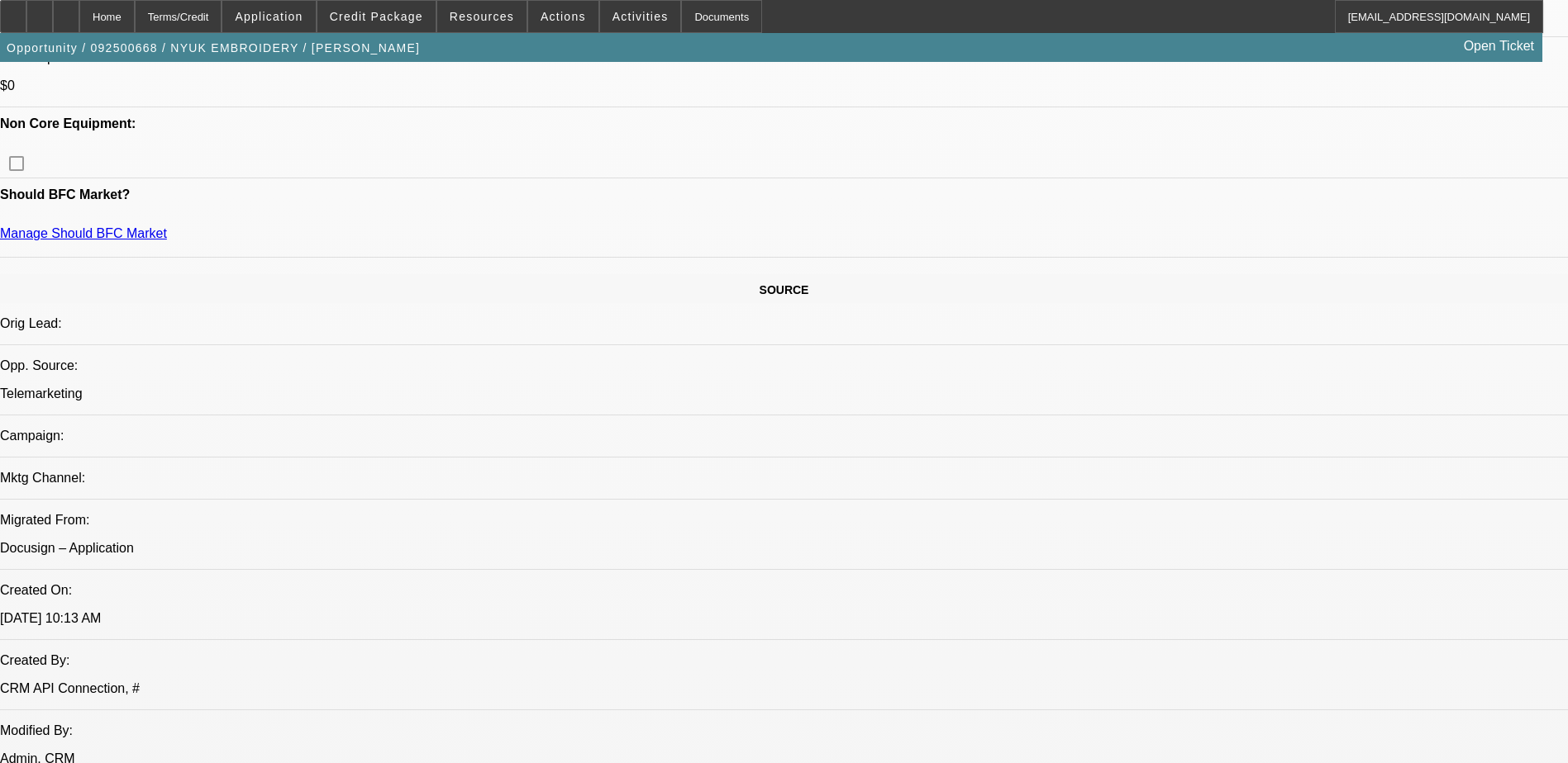
scroll to position [496, 0]
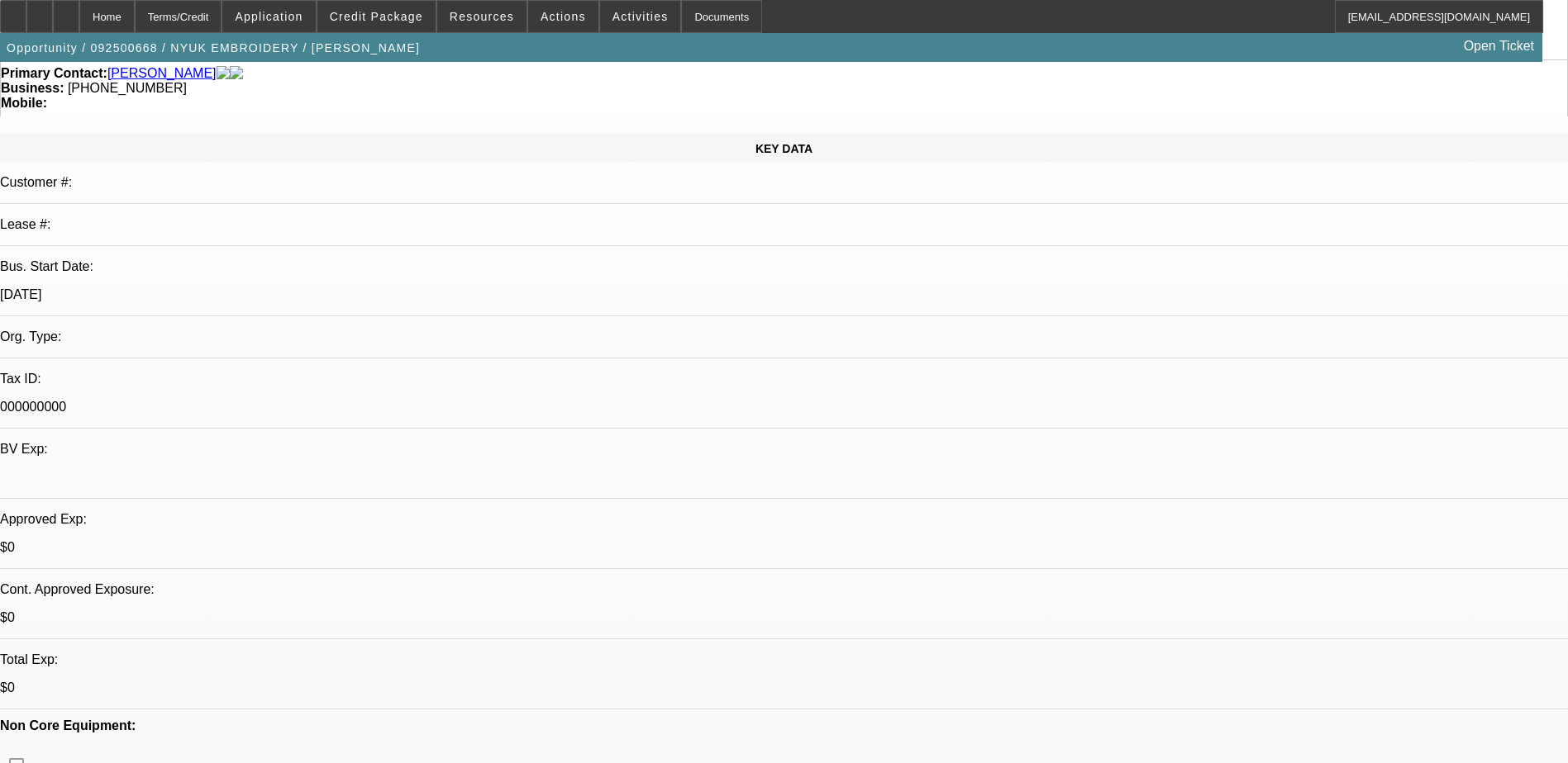
scroll to position [0, 0]
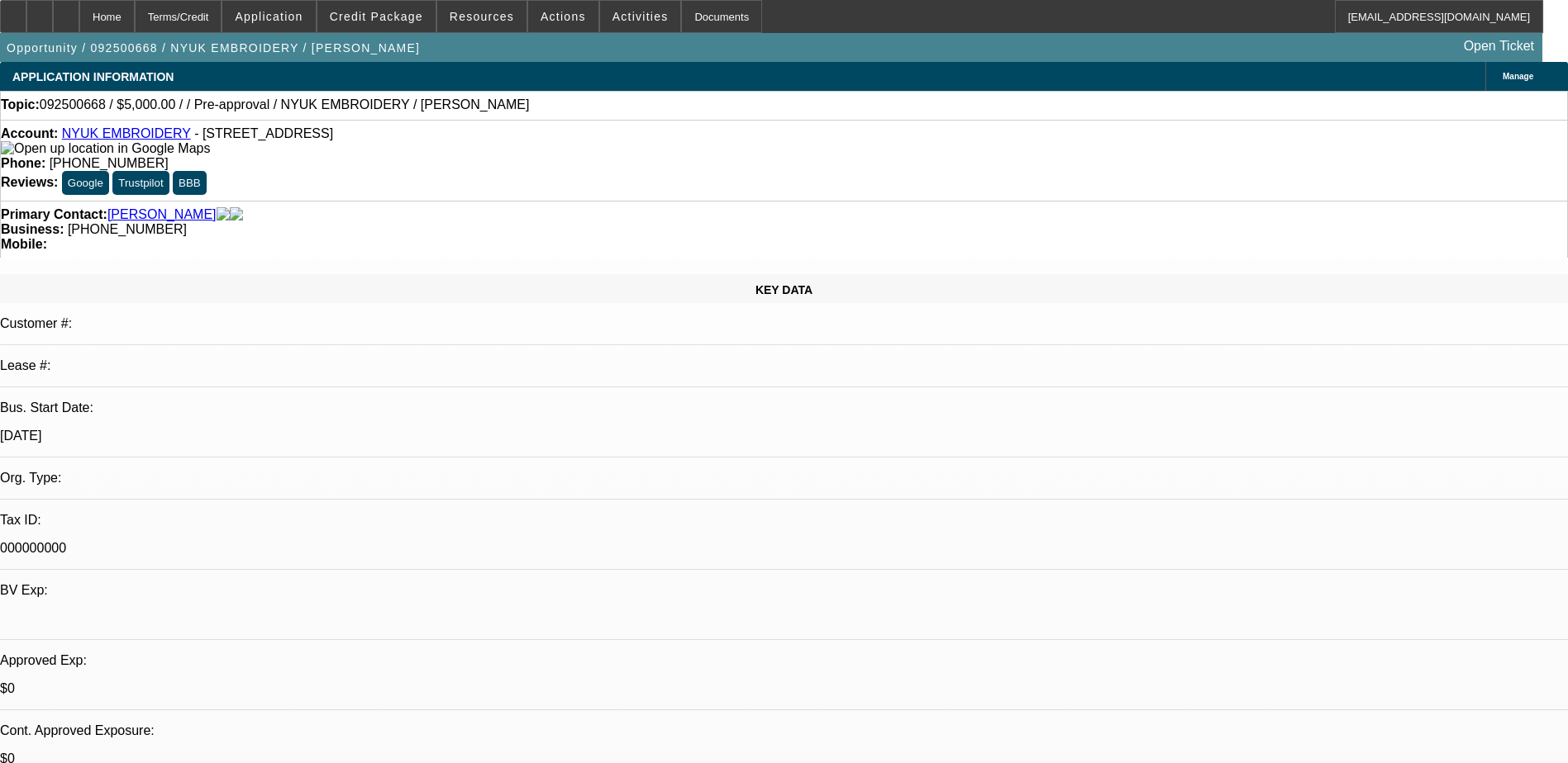
select select "0"
select select "2"
select select "0.1"
select select "4"
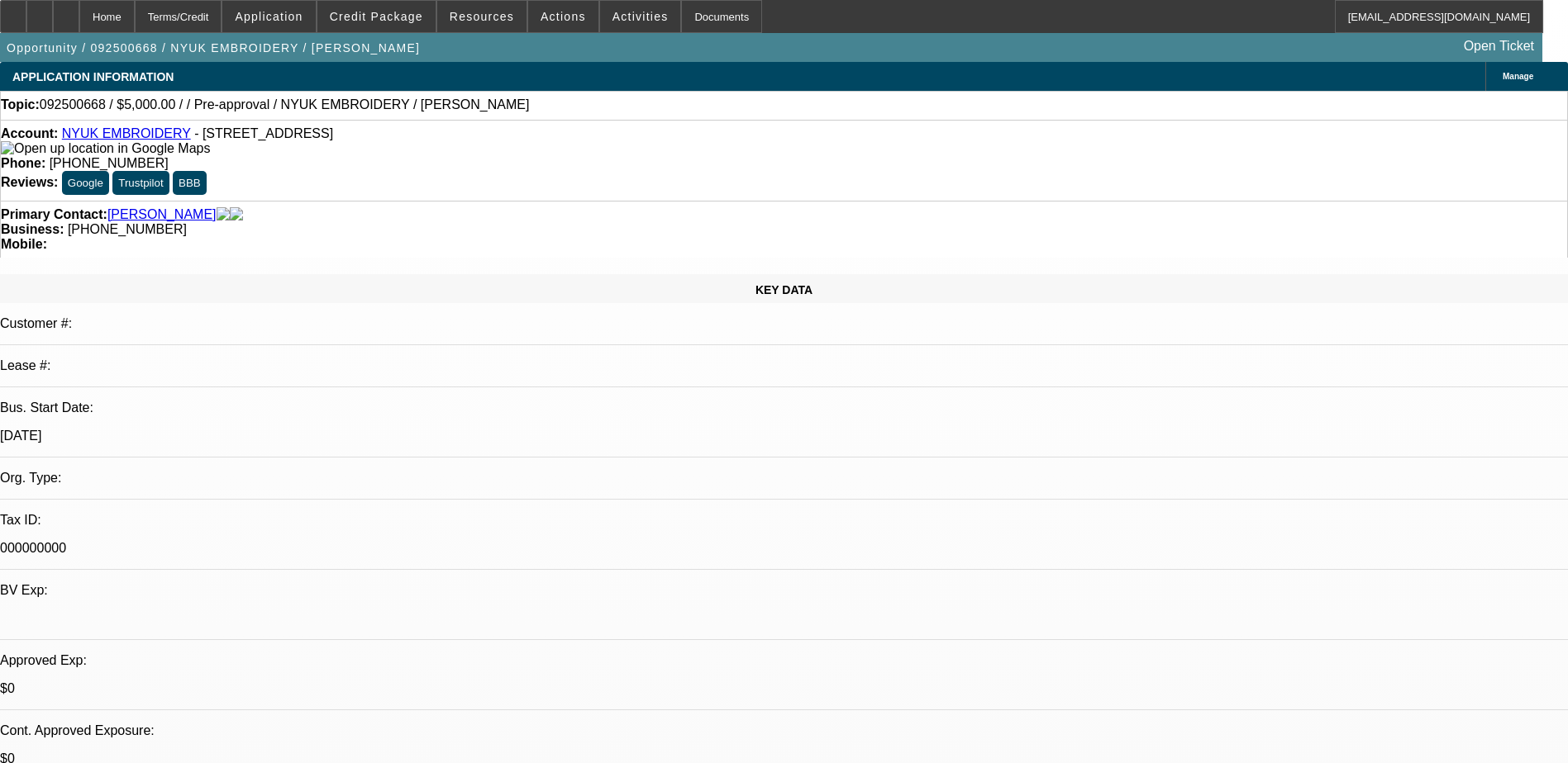
drag, startPoint x: 189, startPoint y: 135, endPoint x: 392, endPoint y: 140, distance: 203.1
click at [392, 140] on div "Account: NYUK EMBROIDERY - 814 East Sixth St, Mishawaka, IN 46544" at bounding box center [784, 141] width 1566 height 29
drag, startPoint x: 392, startPoint y: 140, endPoint x: 366, endPoint y: 138, distance: 26.1
copy span "814 East Sixth St, Mishawaka, IN 46544"
select select "0"
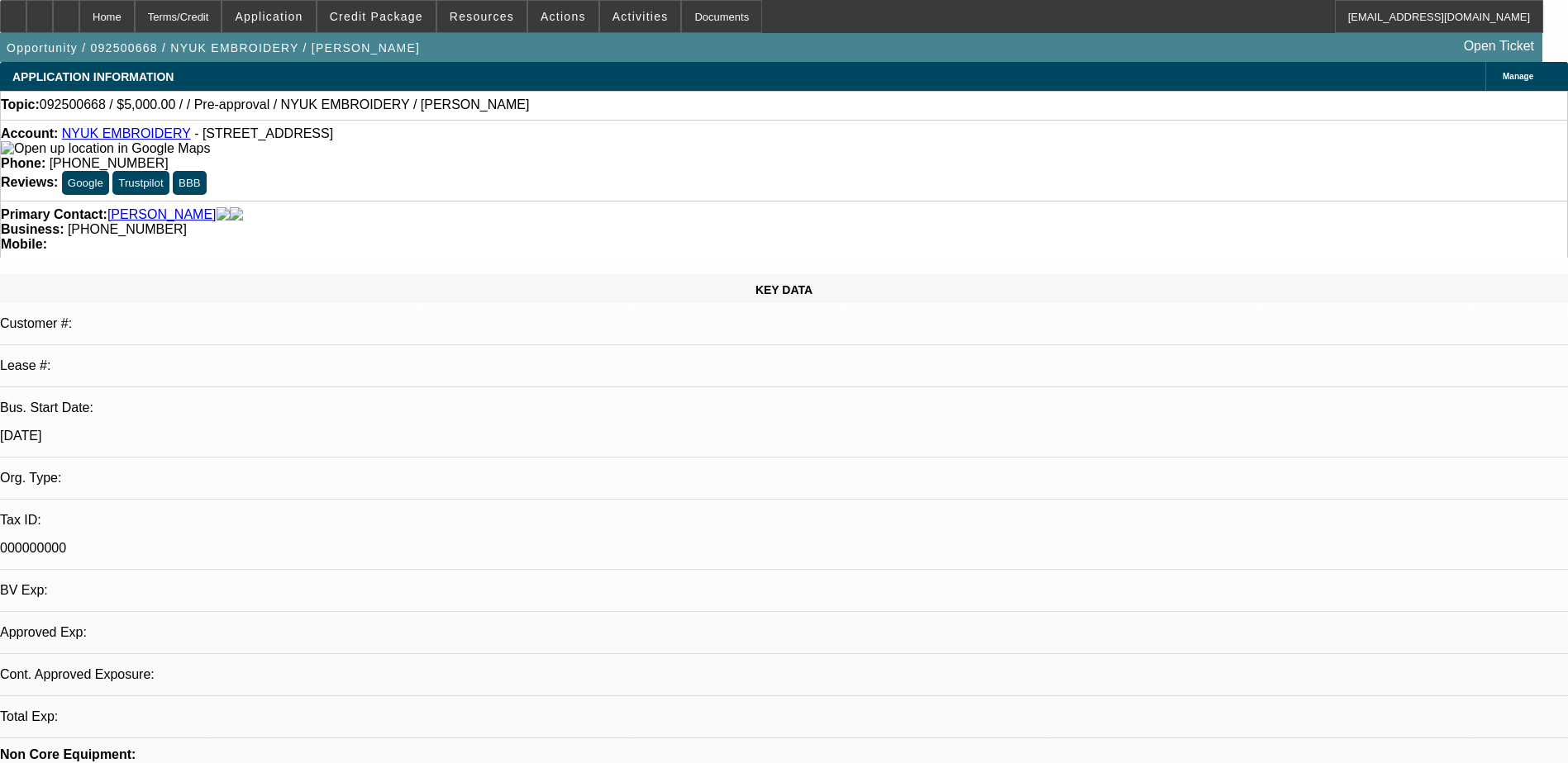
select select "2"
select select "0.1"
select select "4"
